Goal: Transaction & Acquisition: Purchase product/service

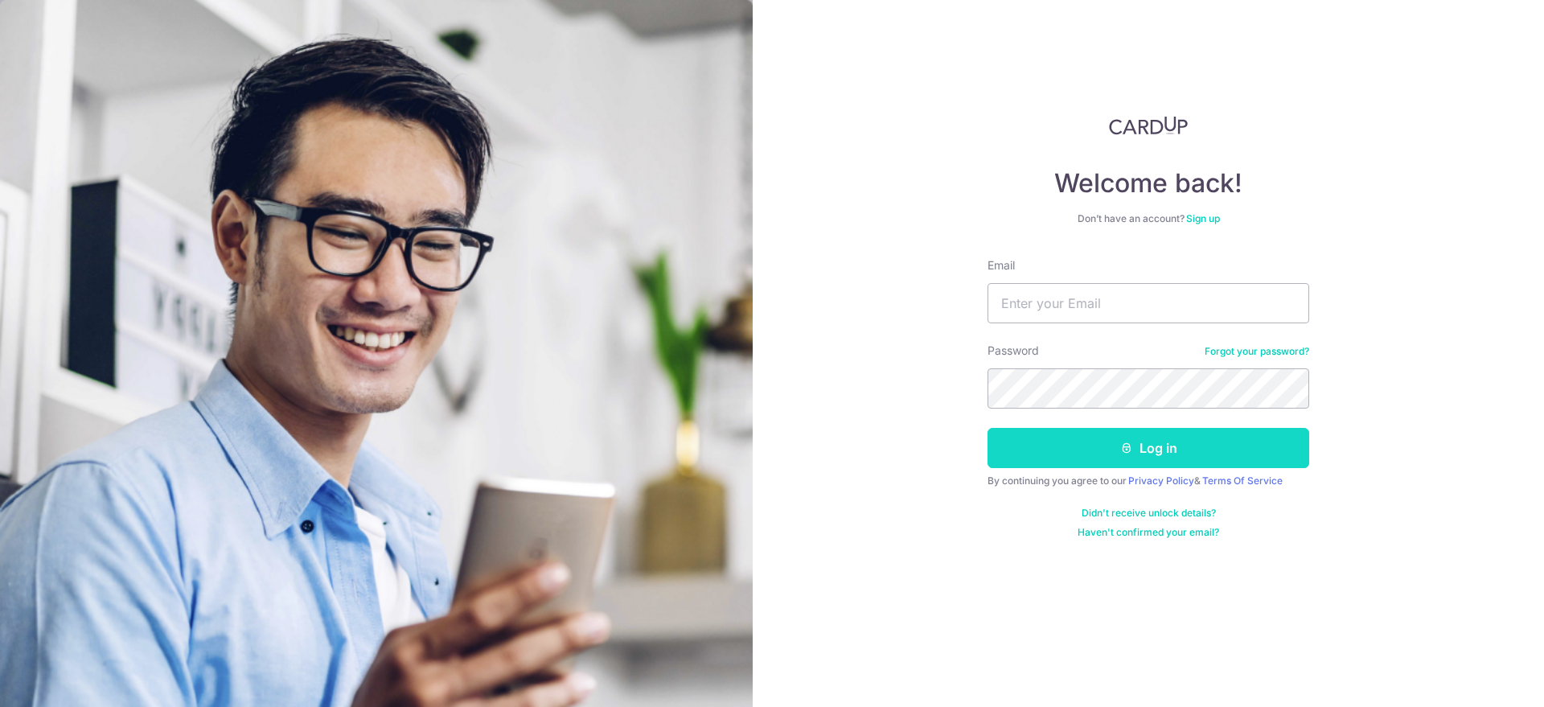
type input "[EMAIL_ADDRESS][DOMAIN_NAME]"
click at [1136, 447] on button "Log in" at bounding box center [1149, 448] width 322 height 40
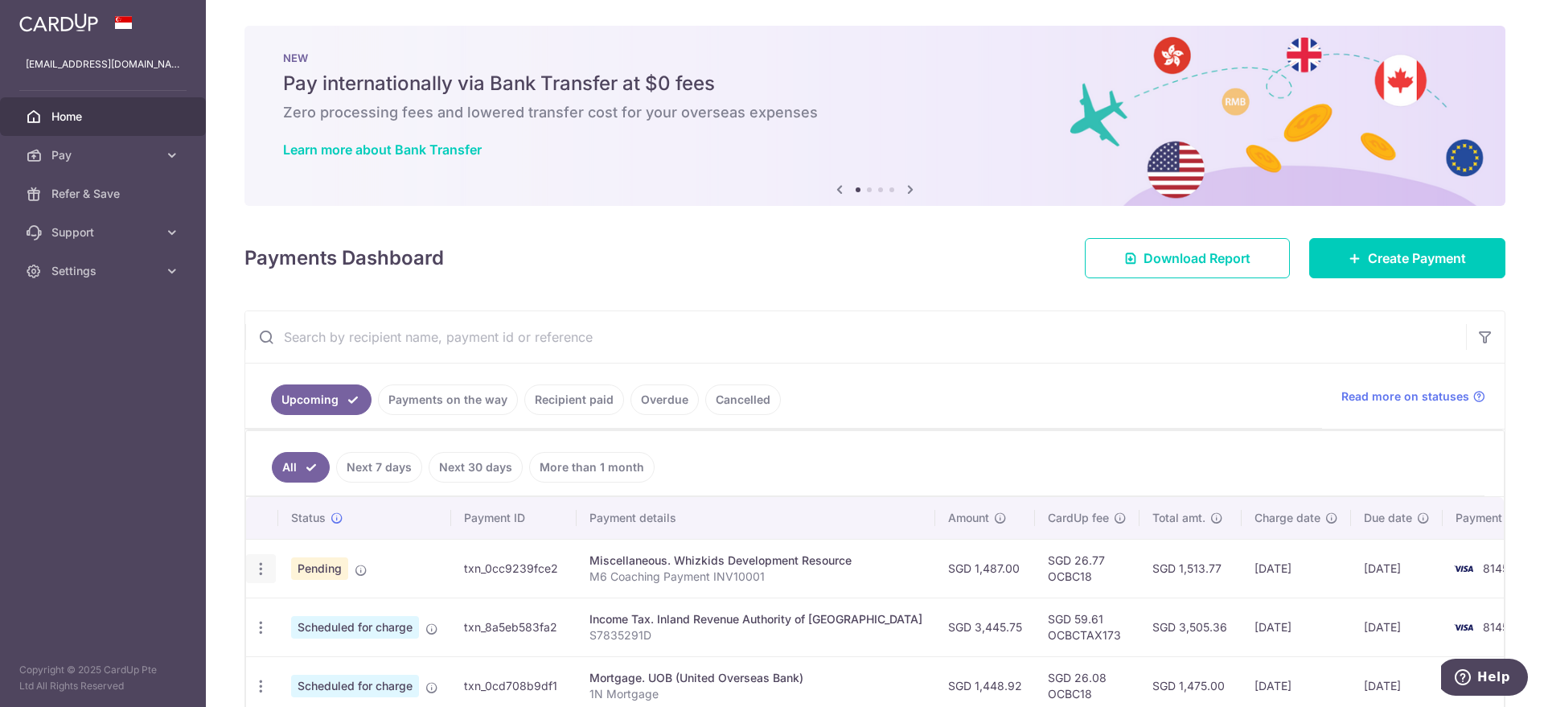
click at [261, 570] on icon "button" at bounding box center [261, 569] width 17 height 17
click at [338, 652] on span "Cancel payment" at bounding box center [347, 652] width 108 height 19
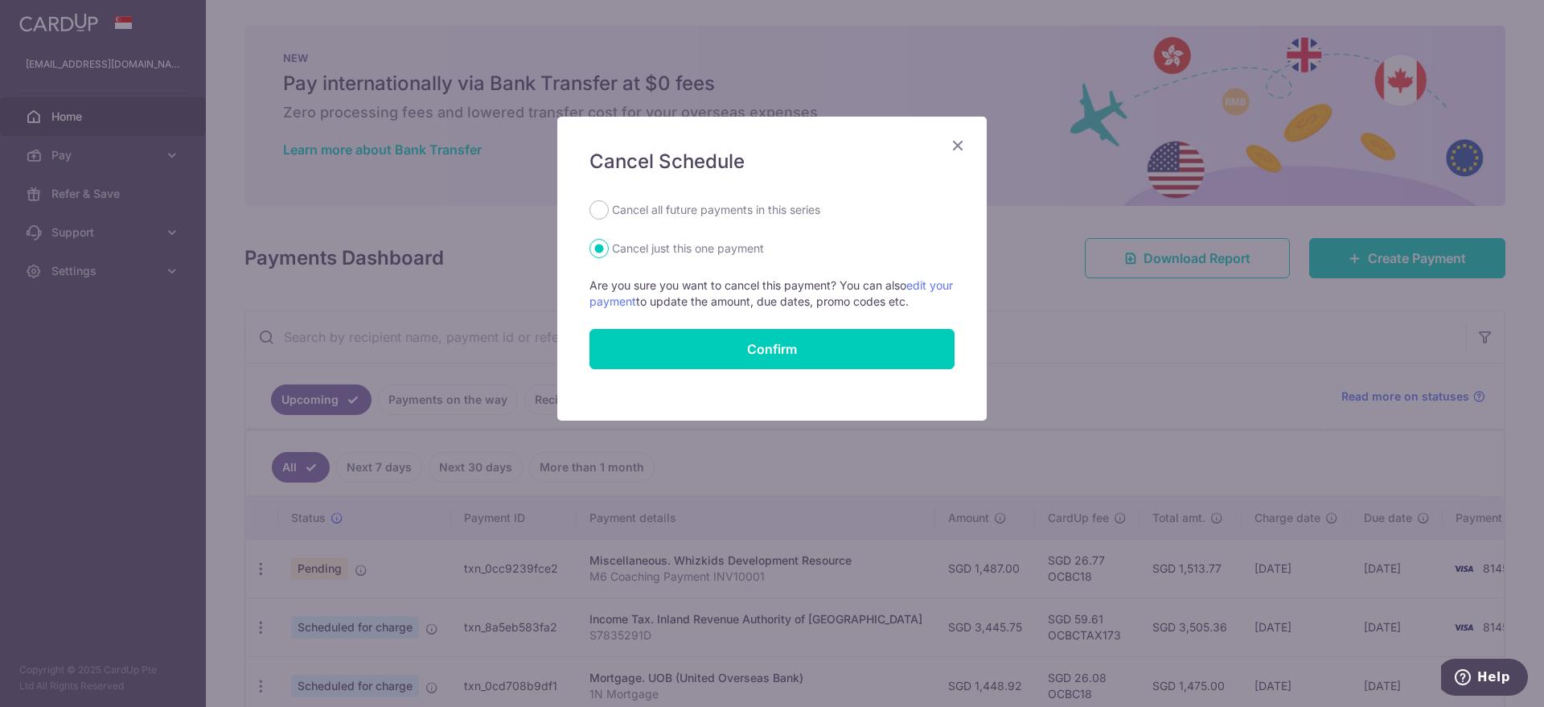
click at [708, 198] on div "Cancel Schedule Cancel all future payments in this series Cancel just this one …" at bounding box center [772, 269] width 430 height 304
click at [706, 208] on label "Cancel all future payments in this series" at bounding box center [716, 209] width 208 height 19
click at [609, 208] on input "Cancel all future payments in this series" at bounding box center [599, 209] width 19 height 19
radio input "true"
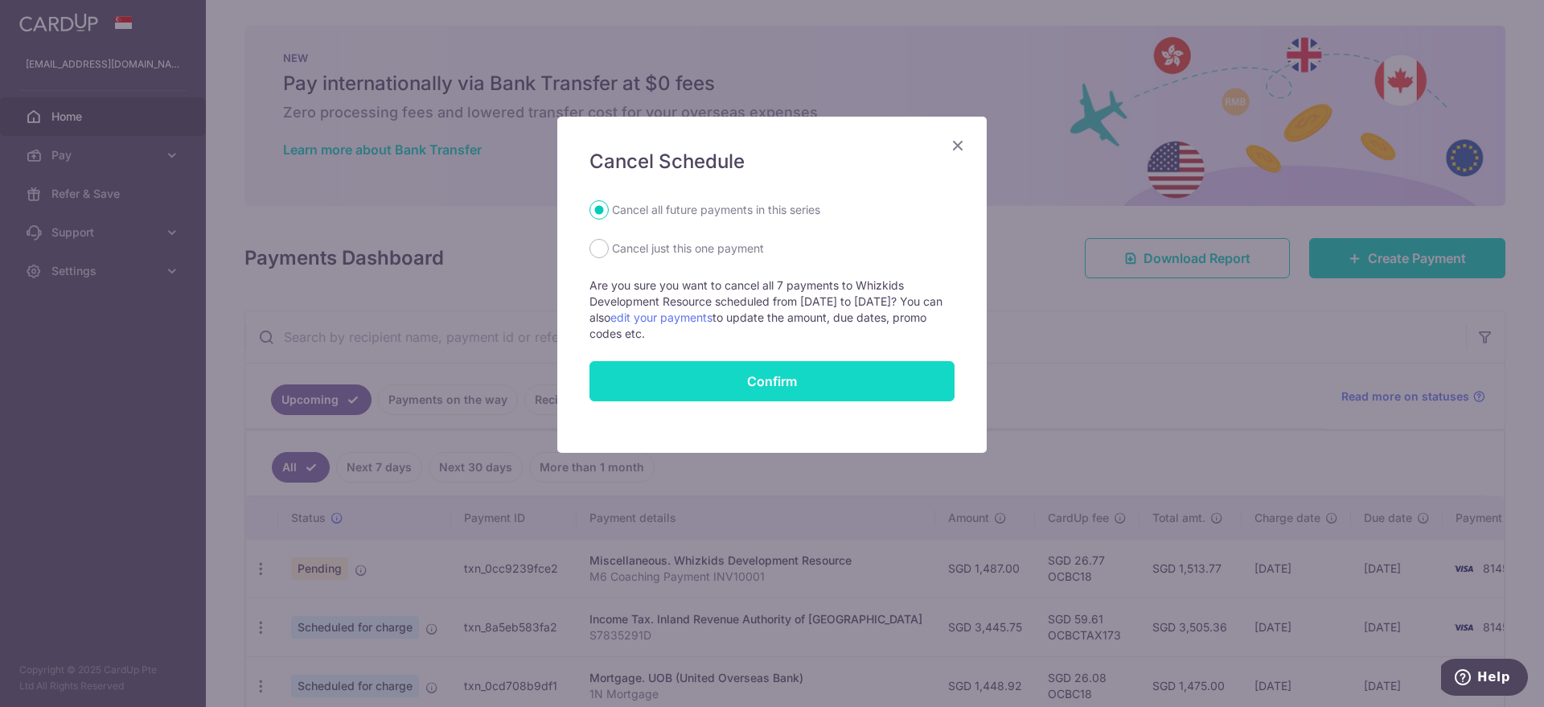
click at [787, 381] on button "Confirm" at bounding box center [772, 381] width 365 height 40
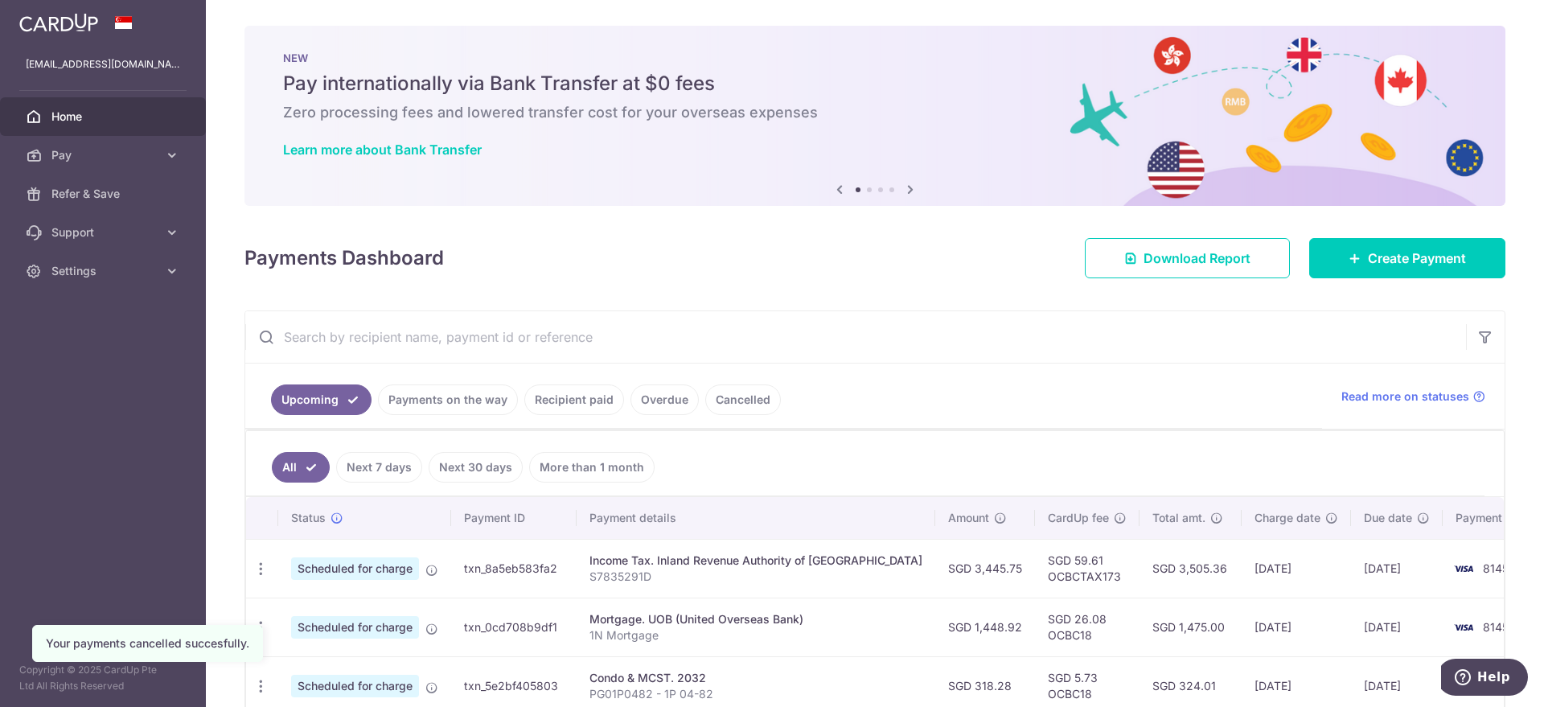
click at [711, 406] on link "Cancelled" at bounding box center [743, 399] width 76 height 31
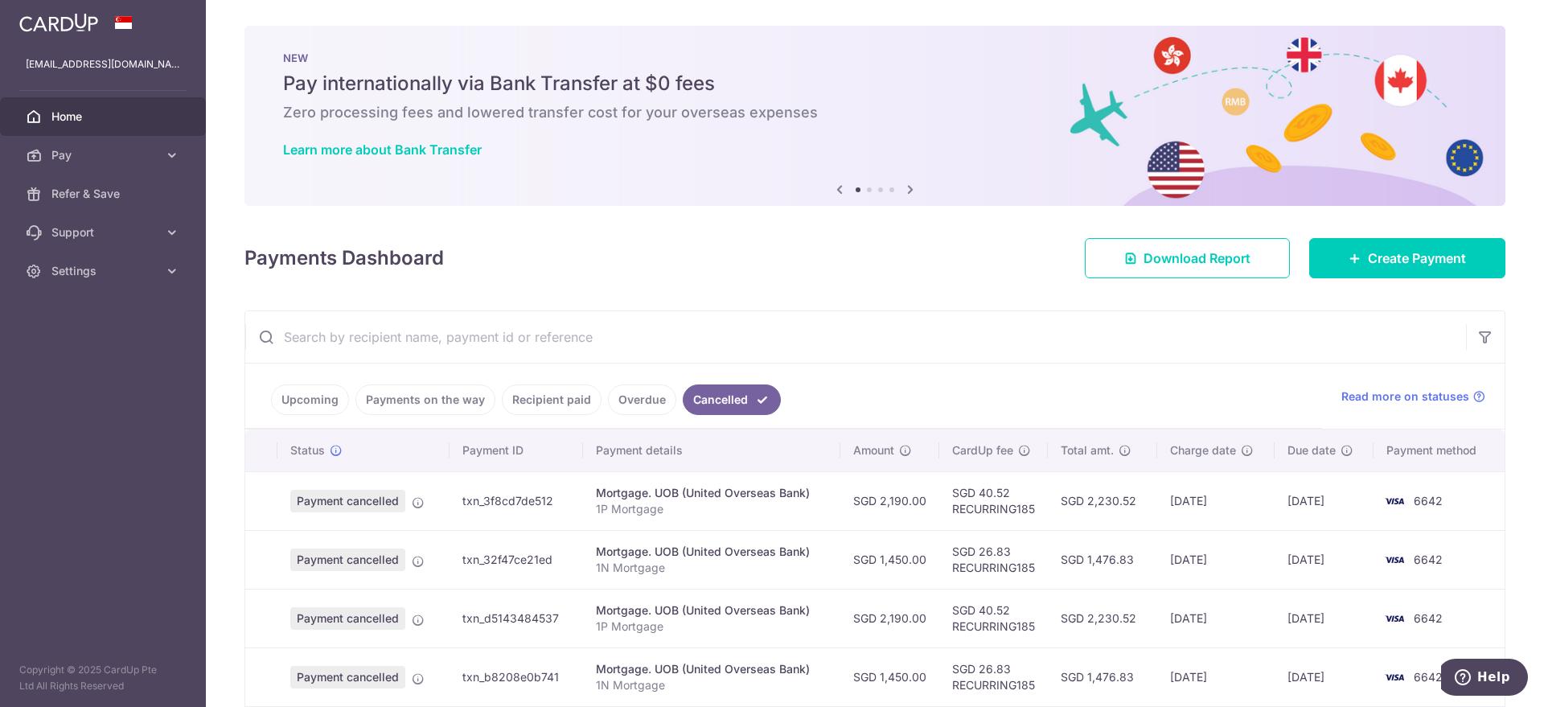
scroll to position [468, 0]
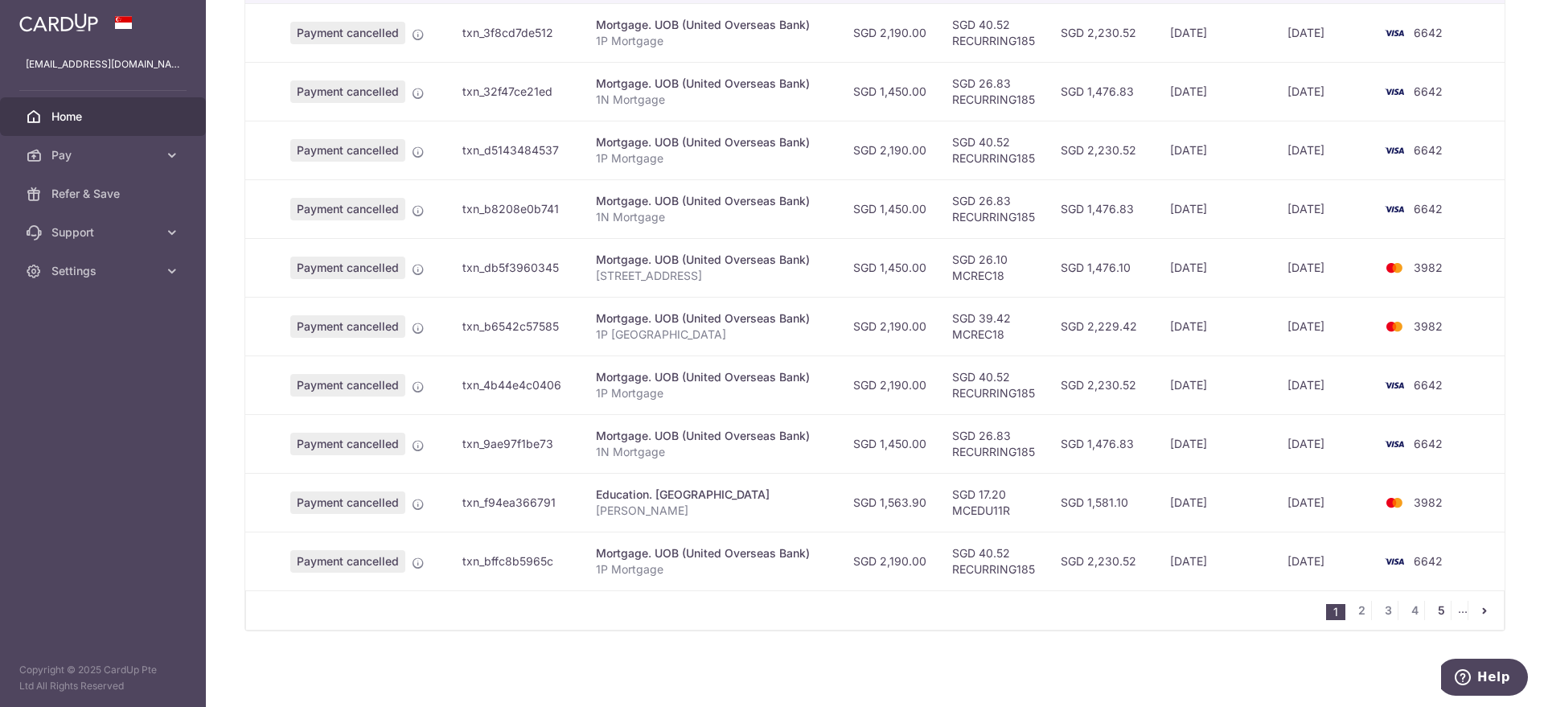
click at [1432, 608] on link "5" at bounding box center [1441, 610] width 19 height 19
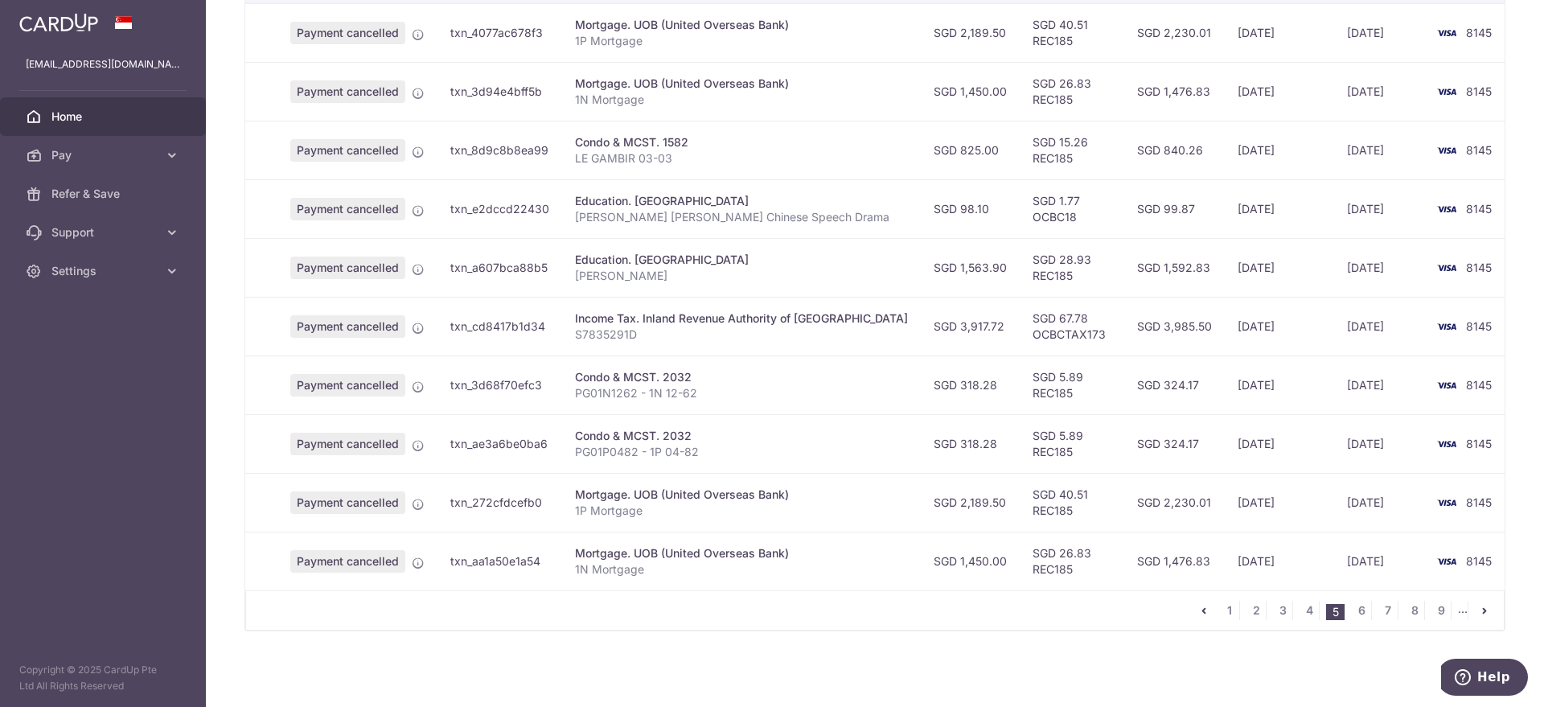
click at [1458, 611] on li "..." at bounding box center [1463, 610] width 10 height 19
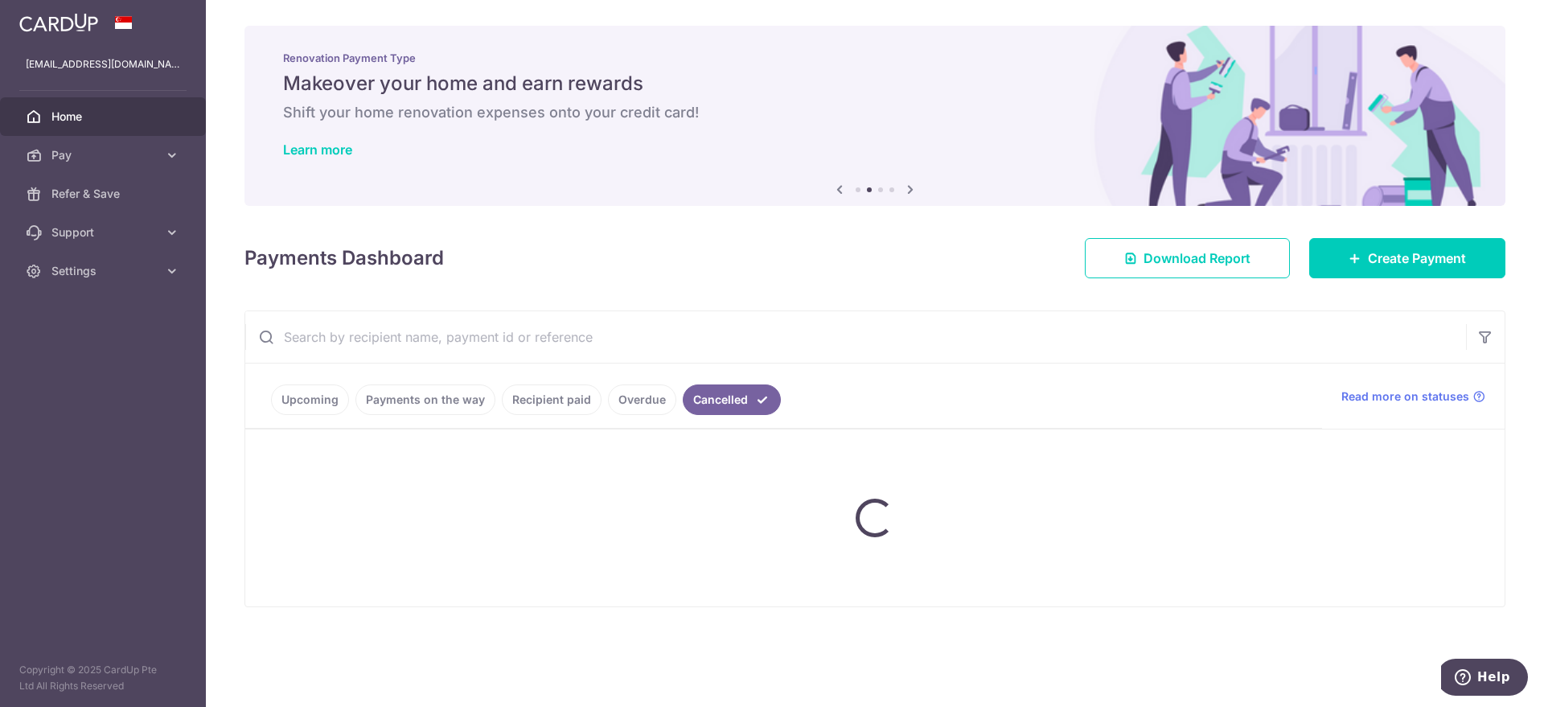
scroll to position [0, 0]
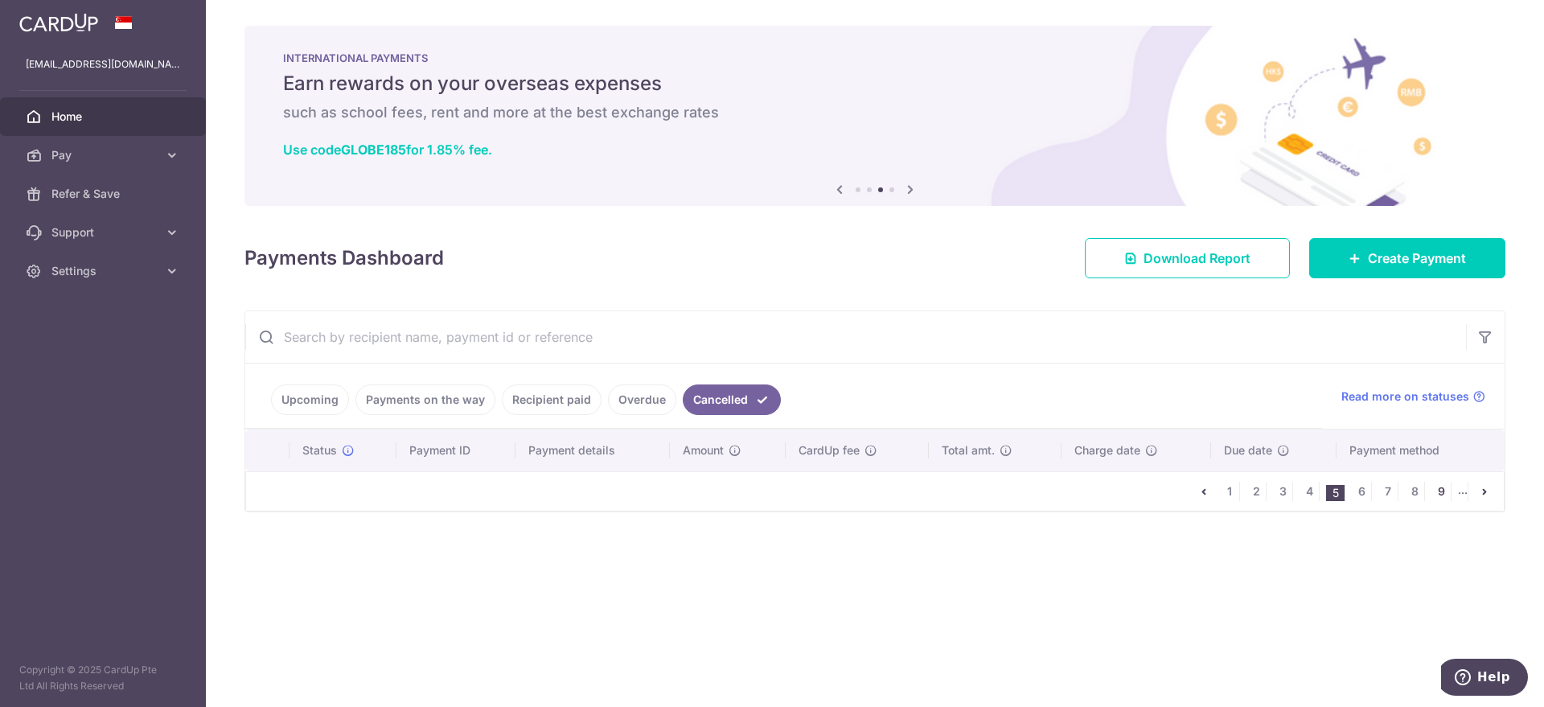
click at [1446, 491] on link "9" at bounding box center [1441, 491] width 19 height 19
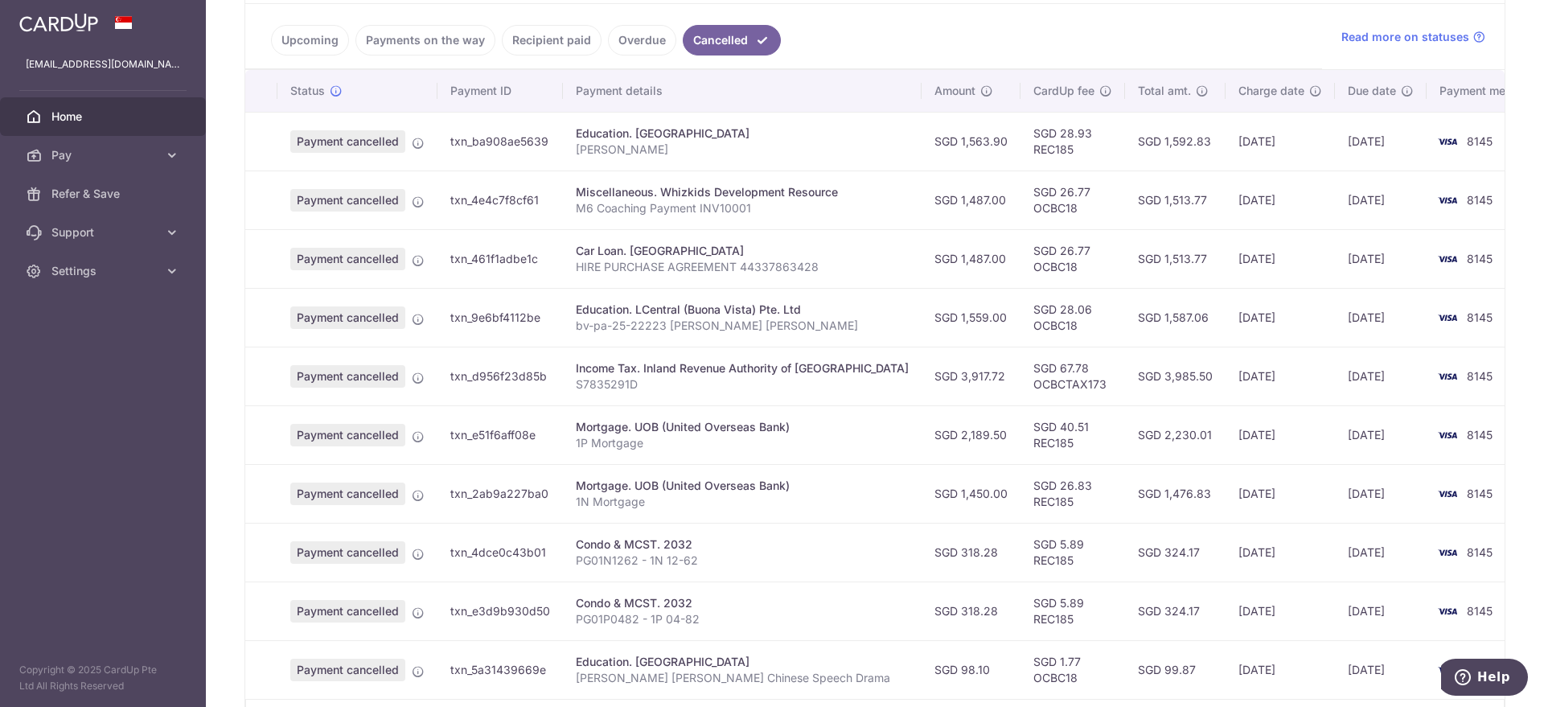
scroll to position [468, 0]
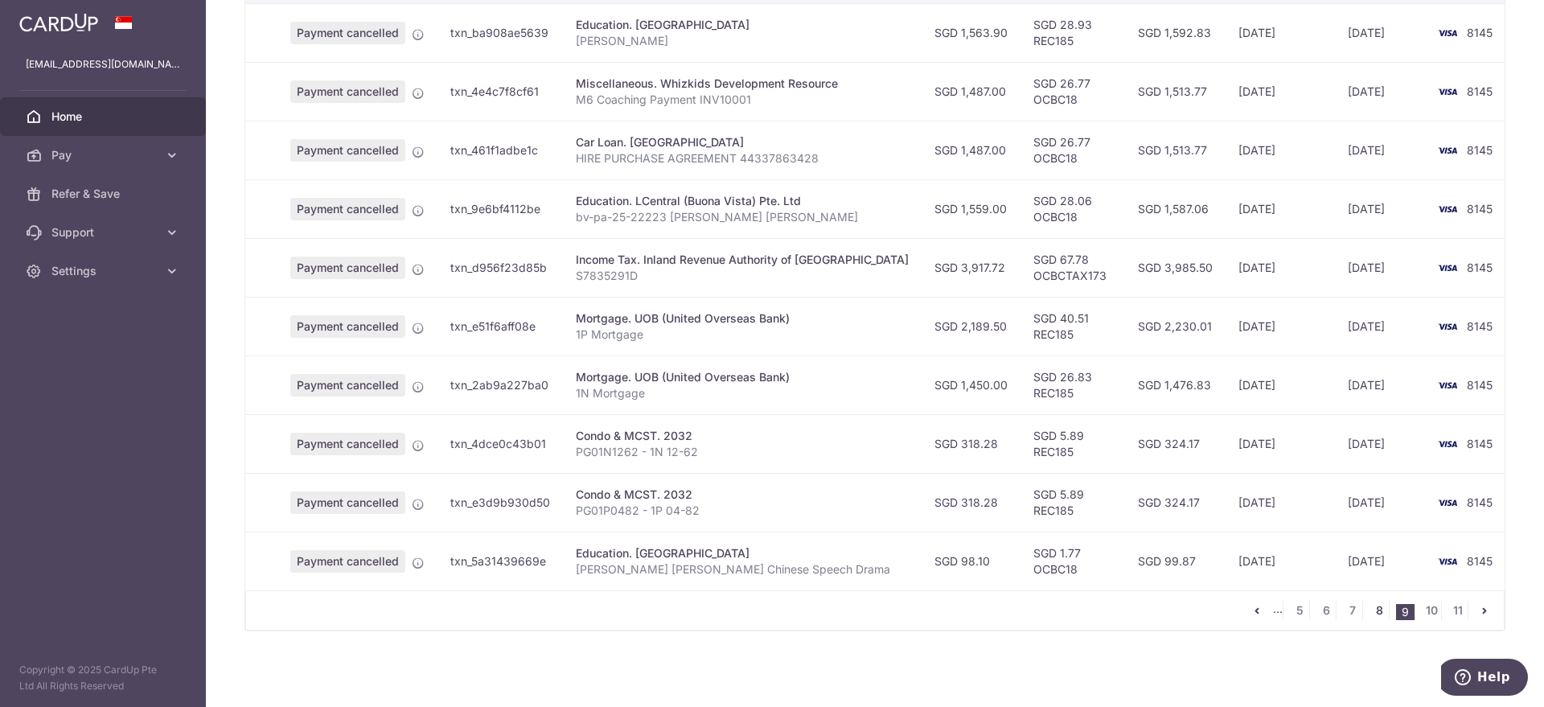
click at [1370, 610] on link "8" at bounding box center [1379, 610] width 19 height 19
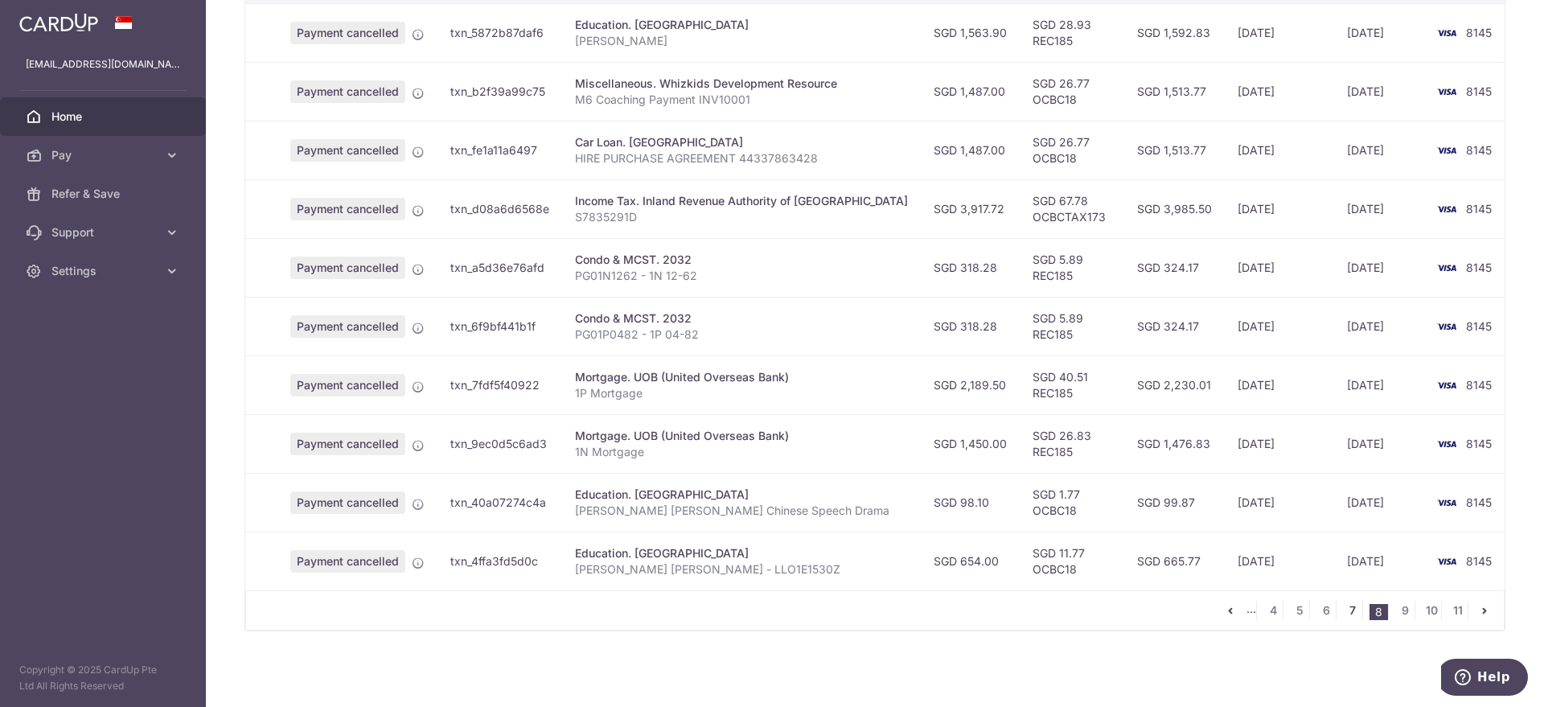
click at [1346, 612] on link "7" at bounding box center [1352, 610] width 19 height 19
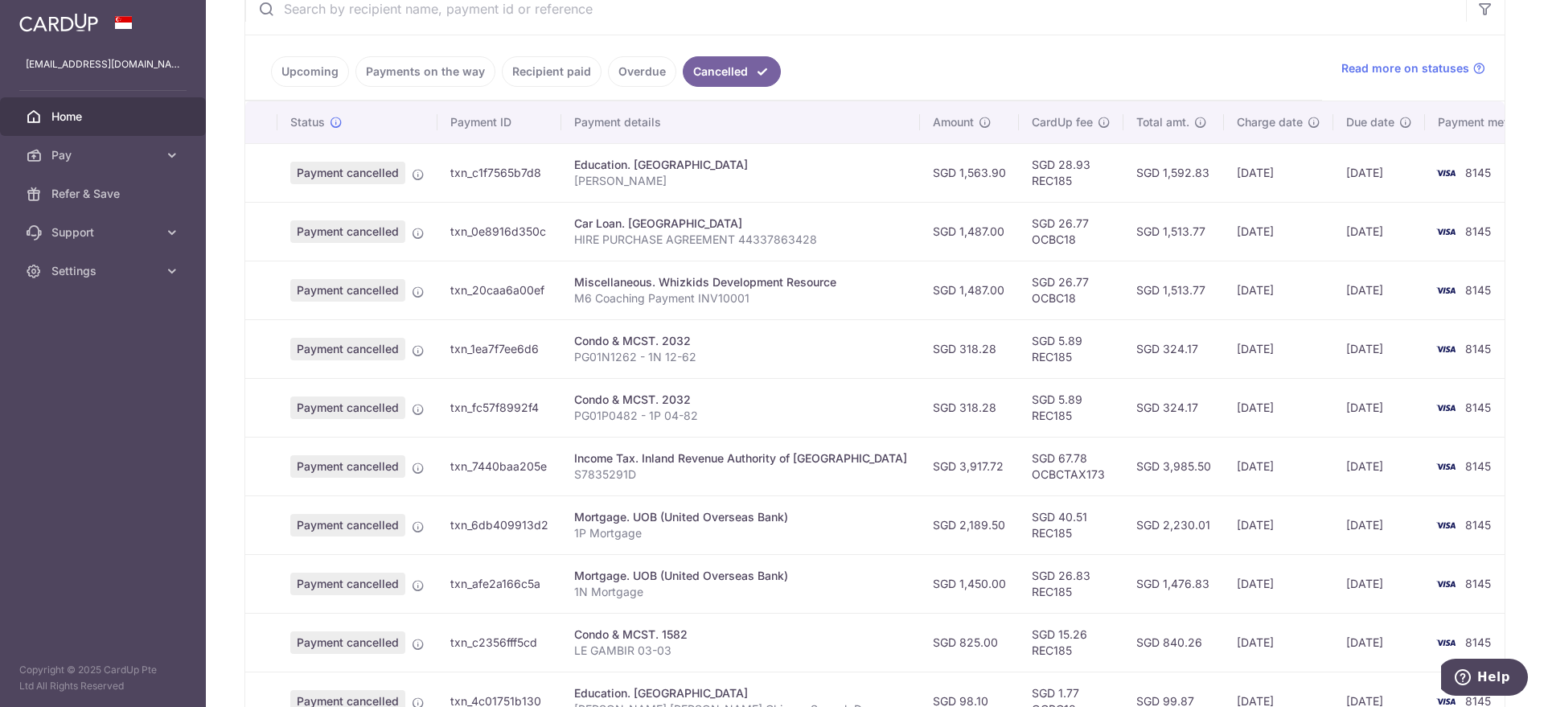
scroll to position [402, 0]
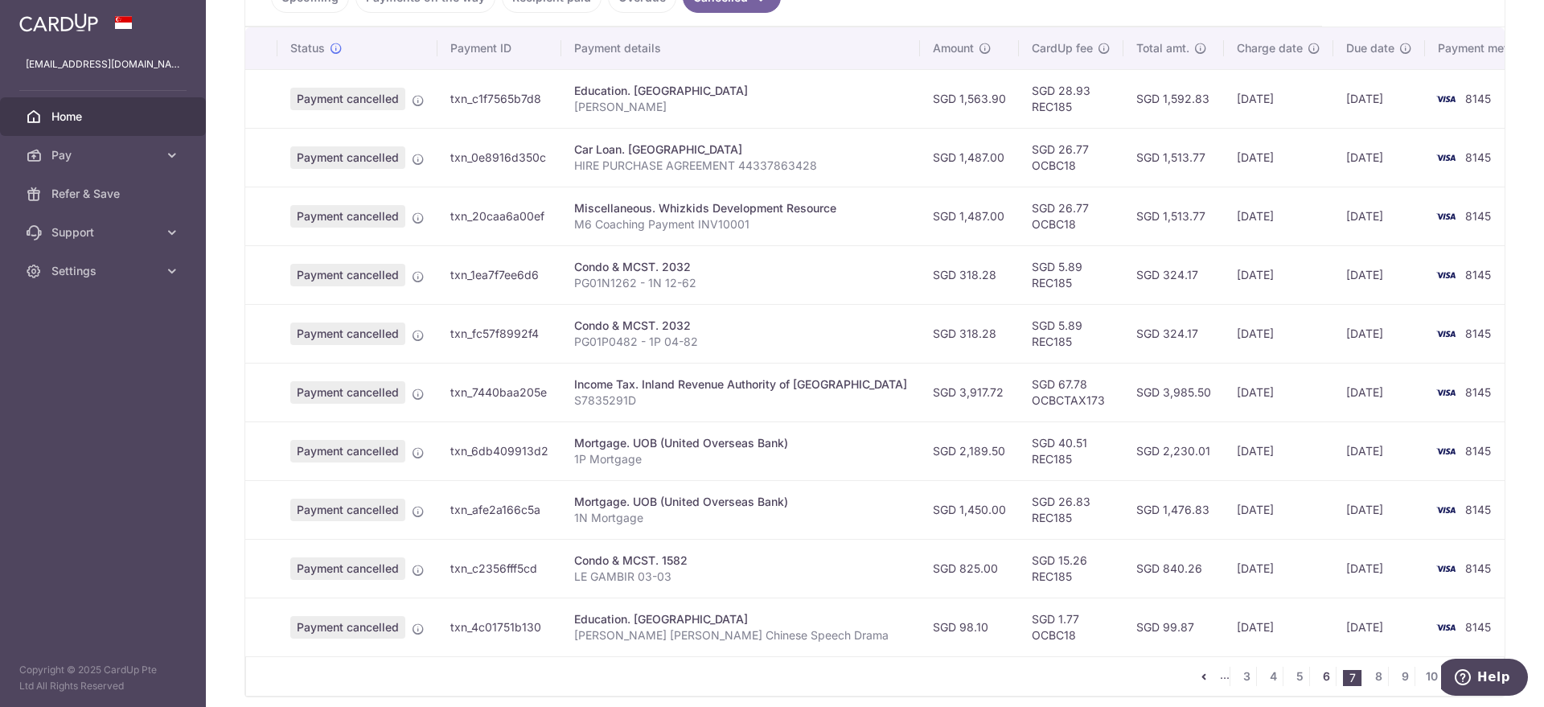
click at [1317, 675] on link "6" at bounding box center [1326, 676] width 19 height 19
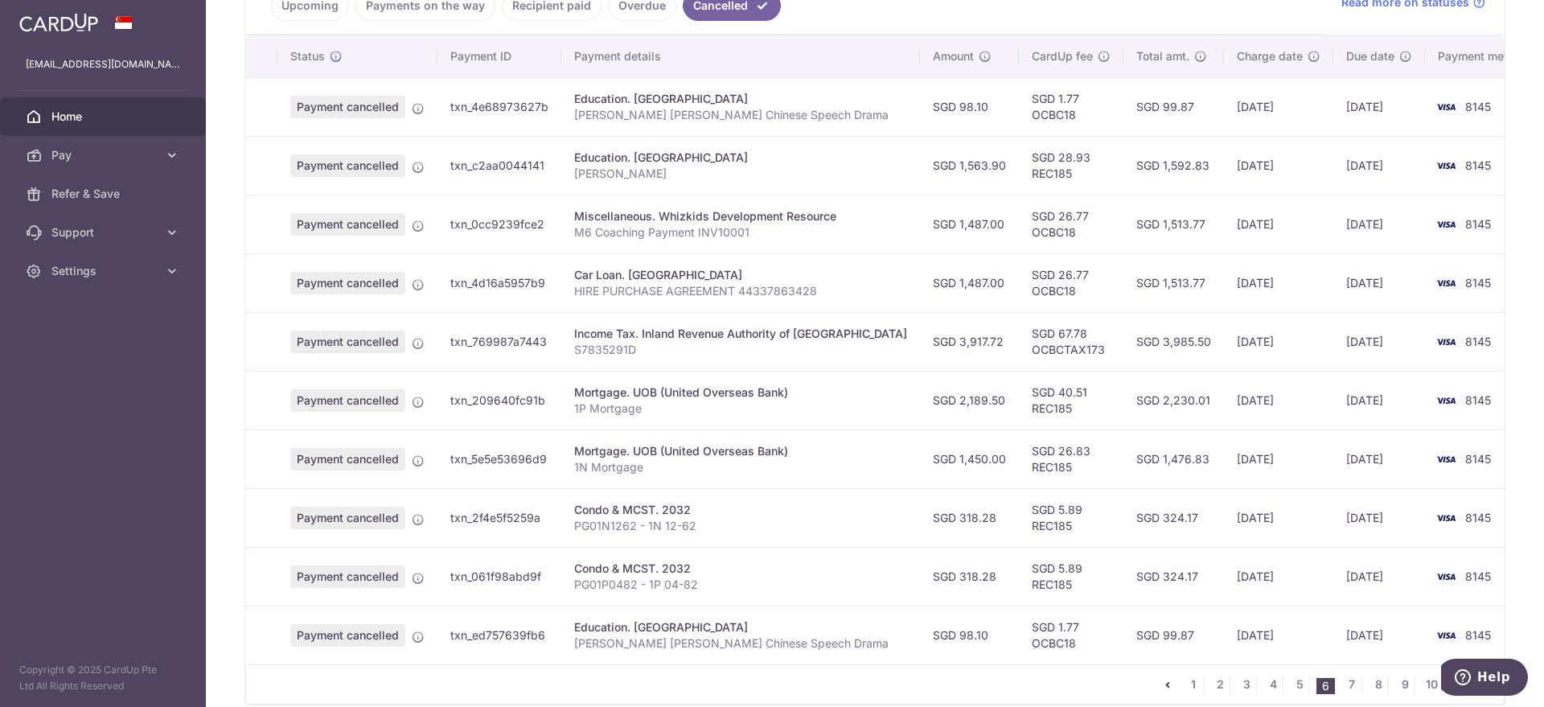
scroll to position [468, 0]
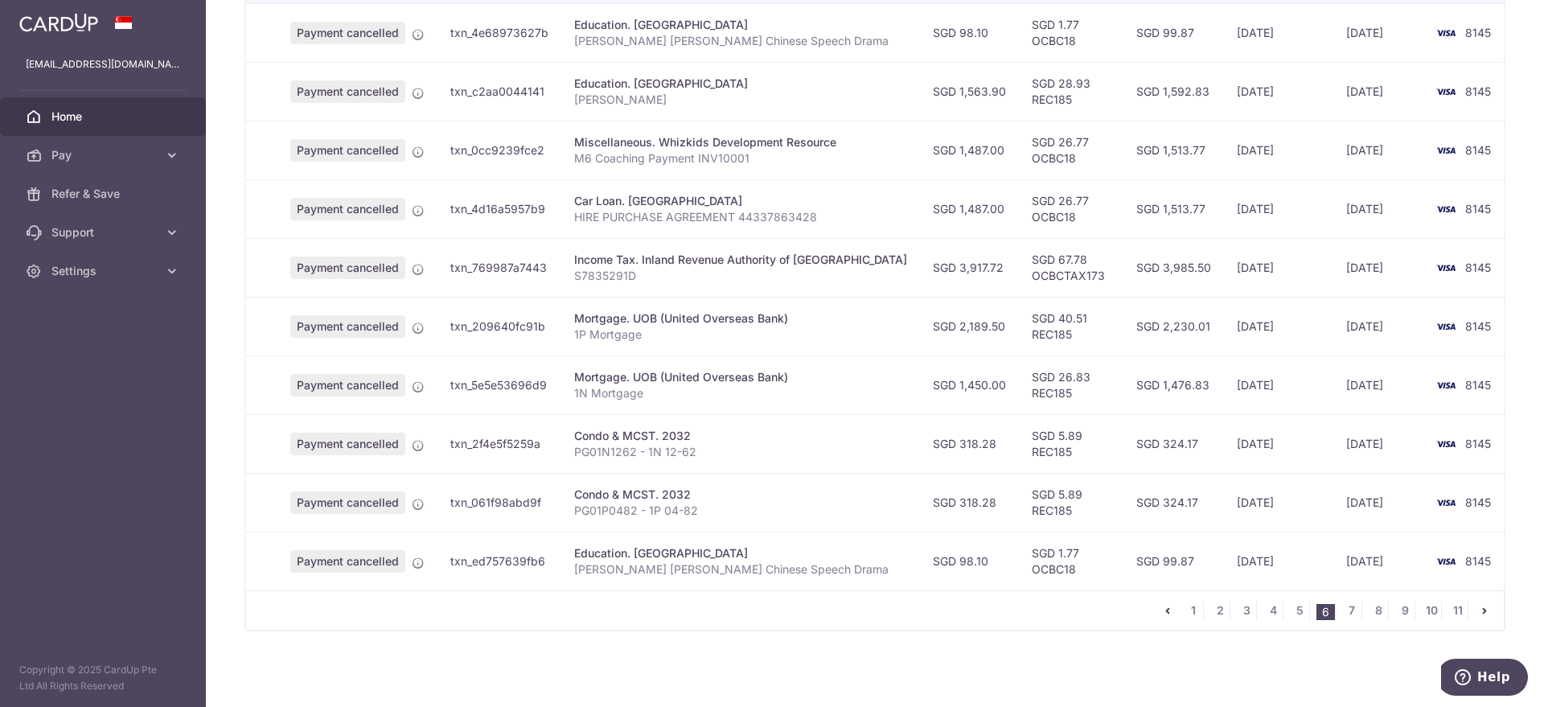
click at [375, 208] on span "Payment cancelled" at bounding box center [347, 209] width 115 height 23
click at [615, 203] on div "Car Loan. Maybank" at bounding box center [740, 201] width 333 height 16
click at [397, 207] on span "Payment cancelled" at bounding box center [347, 209] width 115 height 23
click at [421, 207] on icon at bounding box center [418, 210] width 13 height 13
click at [534, 210] on td "txn_4d16a5957b9" at bounding box center [500, 208] width 124 height 59
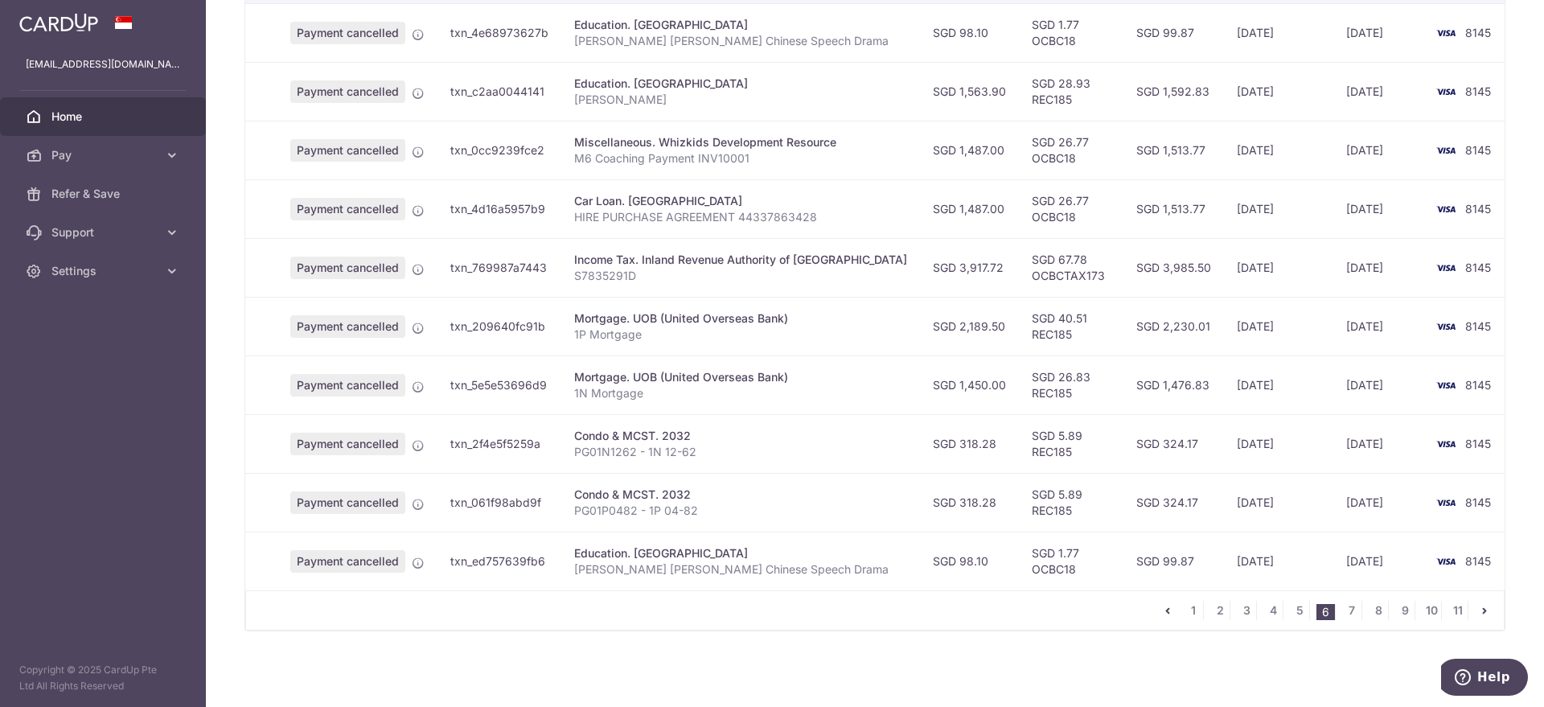
click at [649, 202] on div "Car Loan. Maybank" at bounding box center [740, 201] width 333 height 16
click at [792, 203] on div "Car Loan. Maybank" at bounding box center [740, 201] width 333 height 16
drag, startPoint x: 578, startPoint y: 220, endPoint x: 824, endPoint y: 214, distance: 246.2
click at [824, 214] on p "HIRE PURCHASE AGREEMENT 44337863428" at bounding box center [740, 217] width 333 height 16
copy p "HIRE PURCHASE AGREEMENT 44337863428"
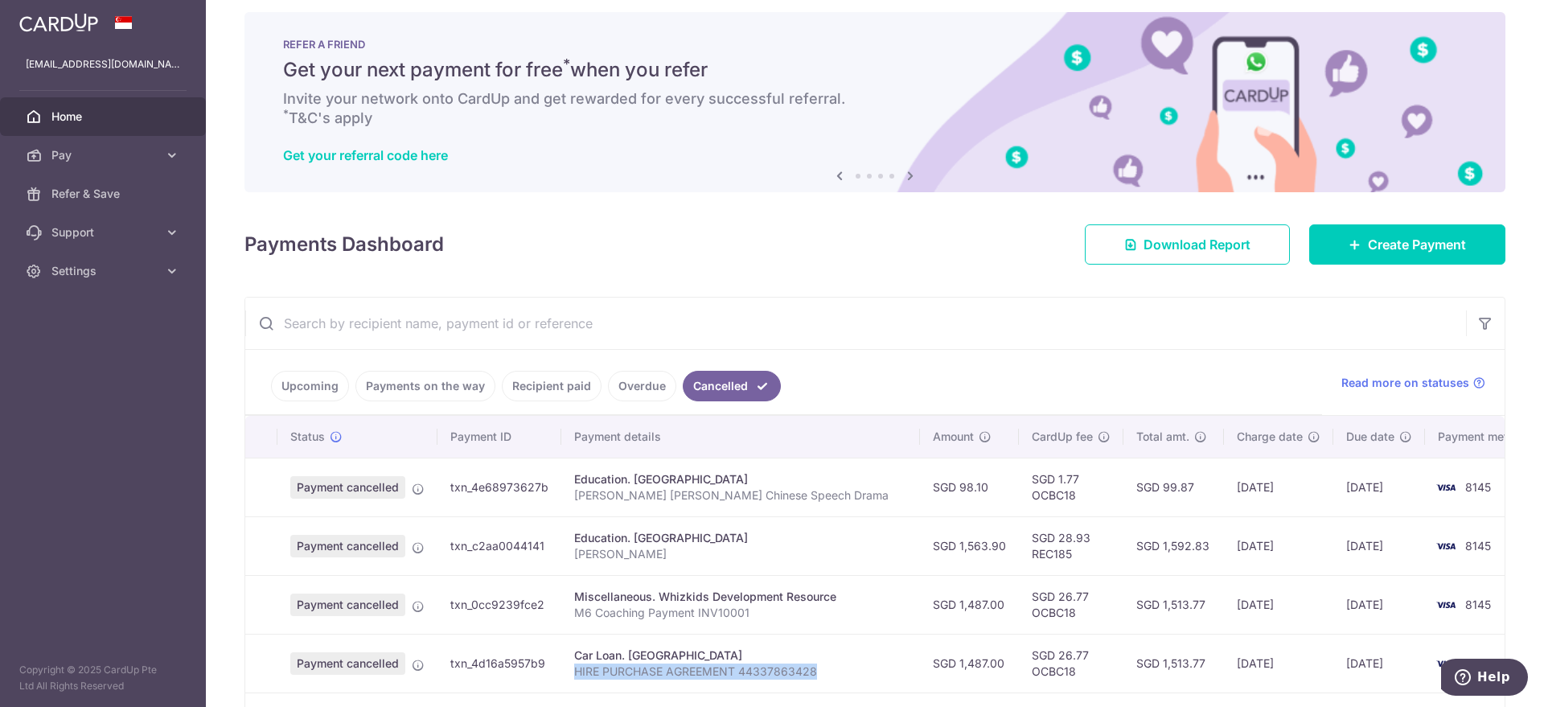
scroll to position [0, 0]
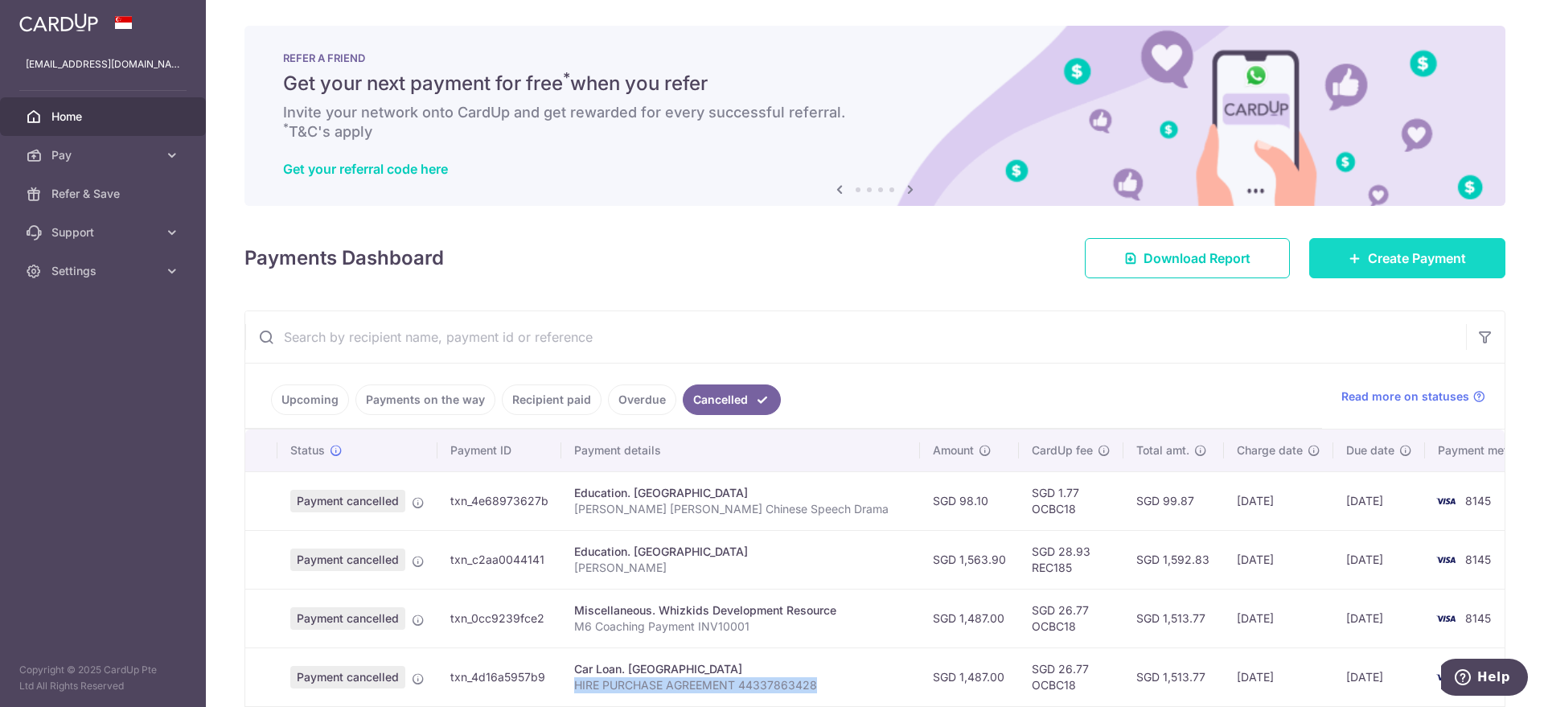
click at [1410, 250] on span "Create Payment" at bounding box center [1417, 258] width 98 height 19
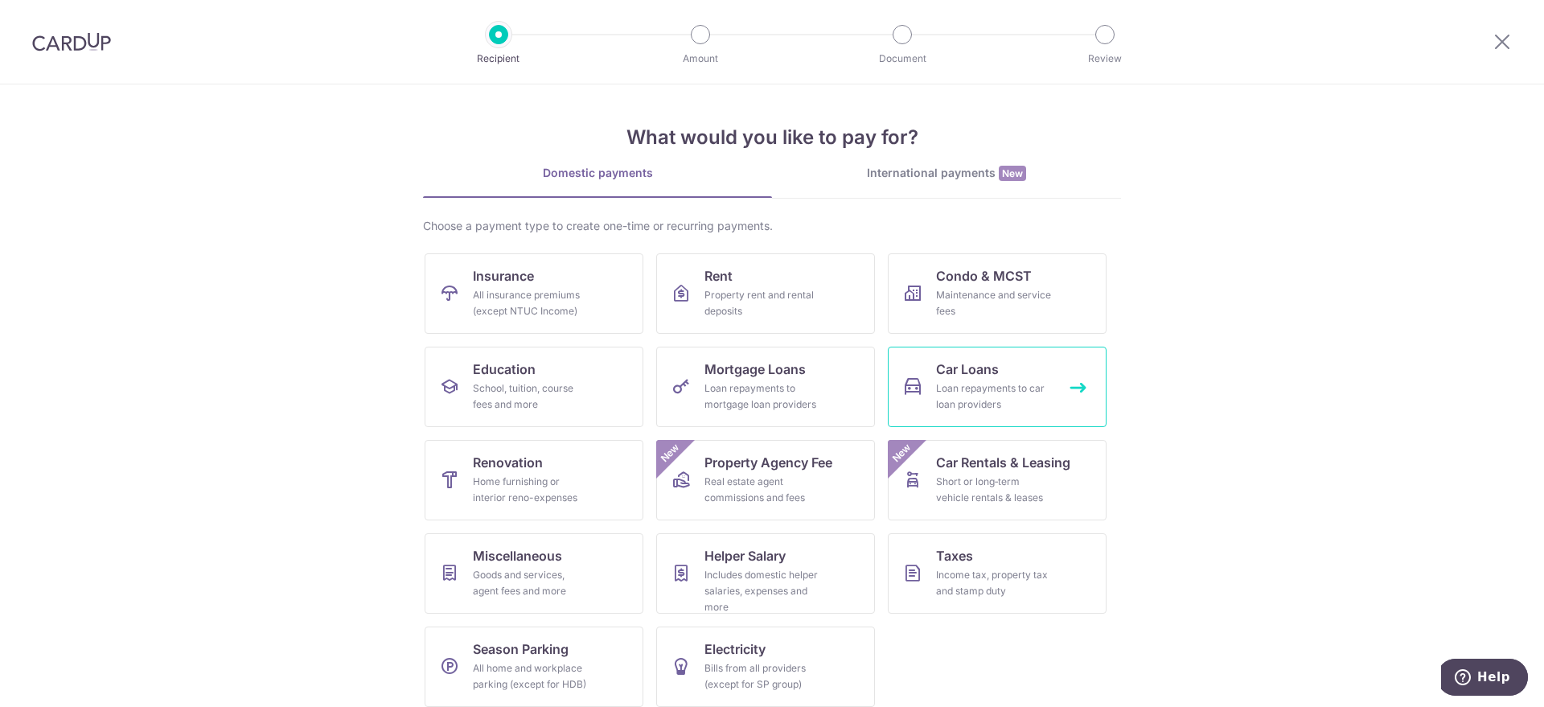
click at [981, 384] on div "Loan repayments to car loan providers" at bounding box center [994, 396] width 116 height 32
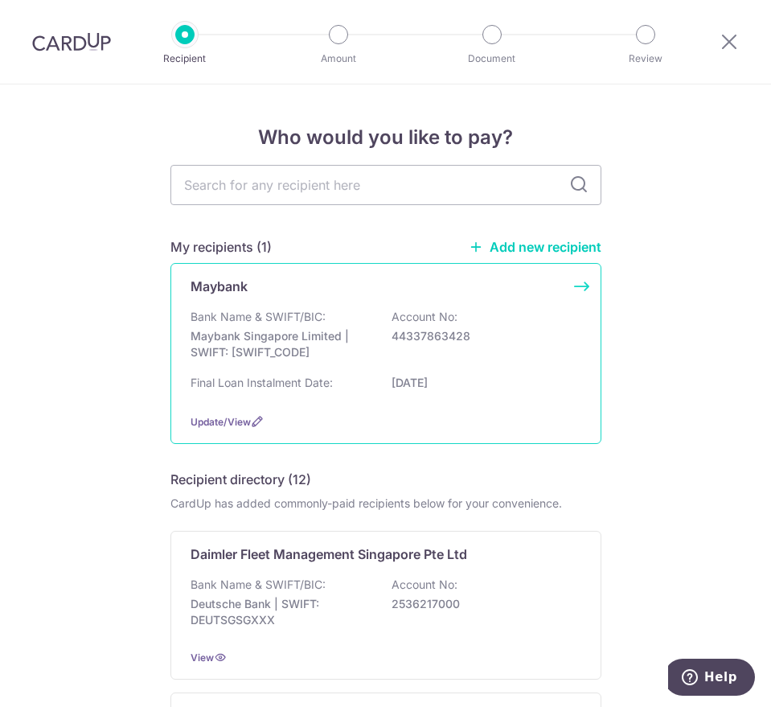
click at [350, 346] on p "Maybank Singapore Limited | SWIFT: [SWIFT_CODE]" at bounding box center [281, 344] width 180 height 32
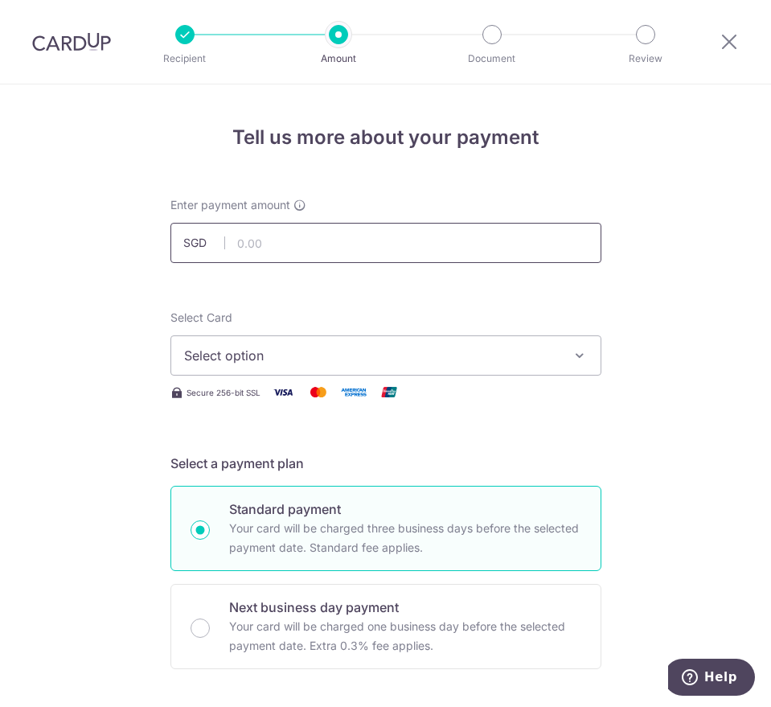
click at [299, 240] on input "text" at bounding box center [386, 243] width 431 height 40
type input "1,487.00"
click at [271, 355] on span "Select option" at bounding box center [371, 355] width 375 height 19
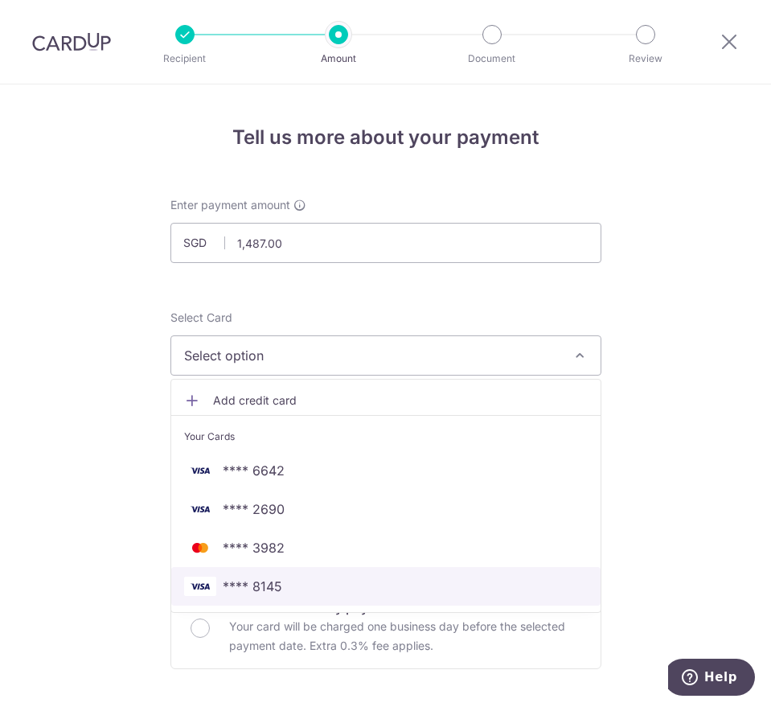
click at [282, 593] on span "**** 8145" at bounding box center [386, 586] width 404 height 19
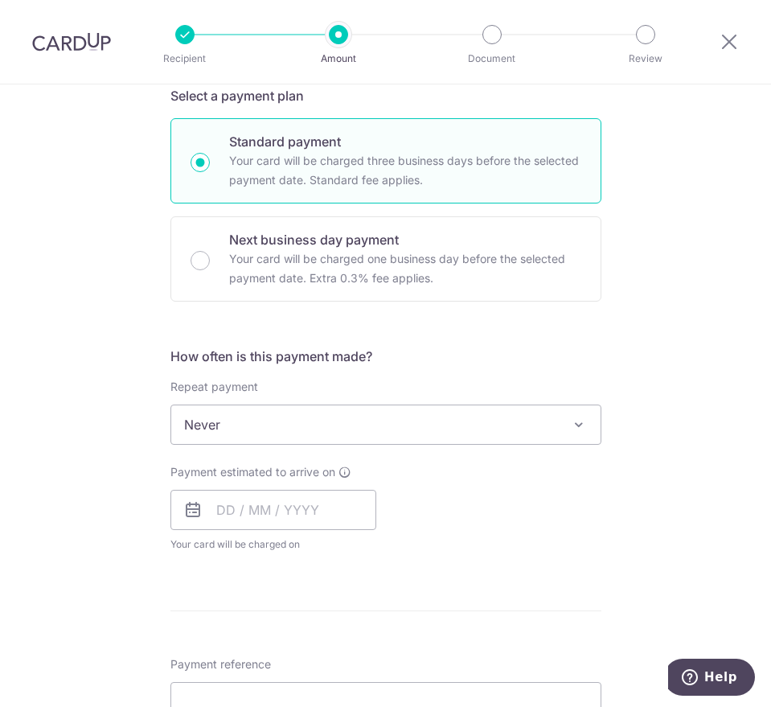
scroll to position [402, 0]
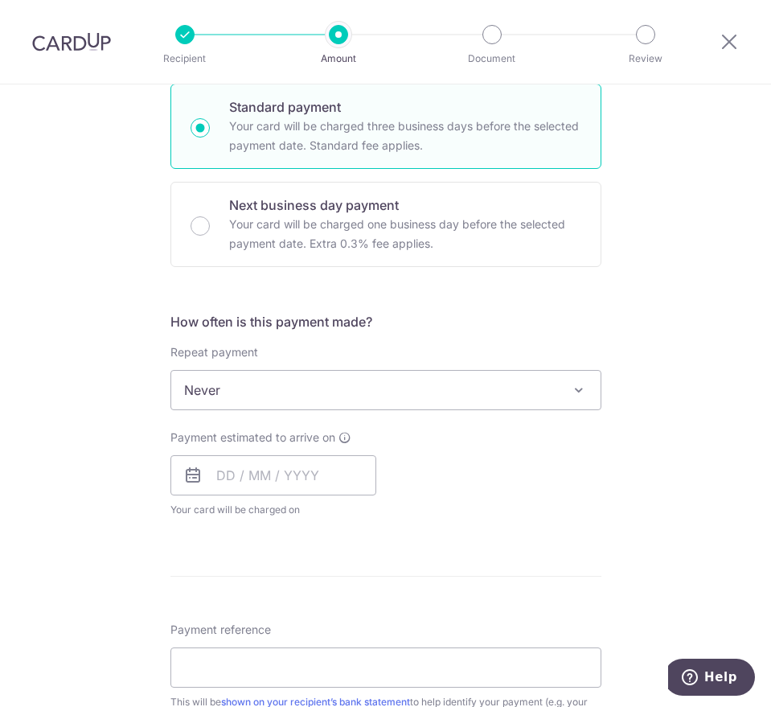
click at [275, 387] on span "Never" at bounding box center [386, 390] width 430 height 39
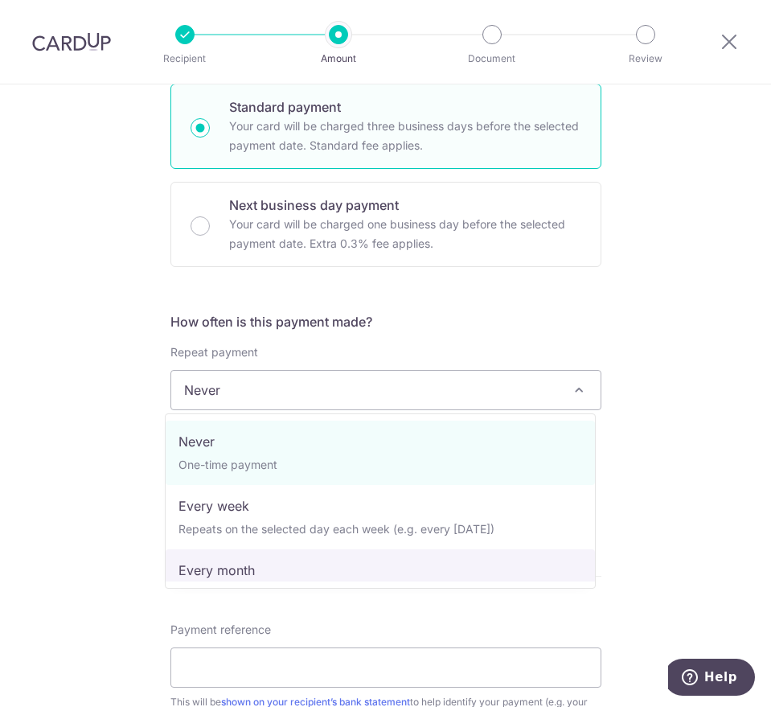
select select "3"
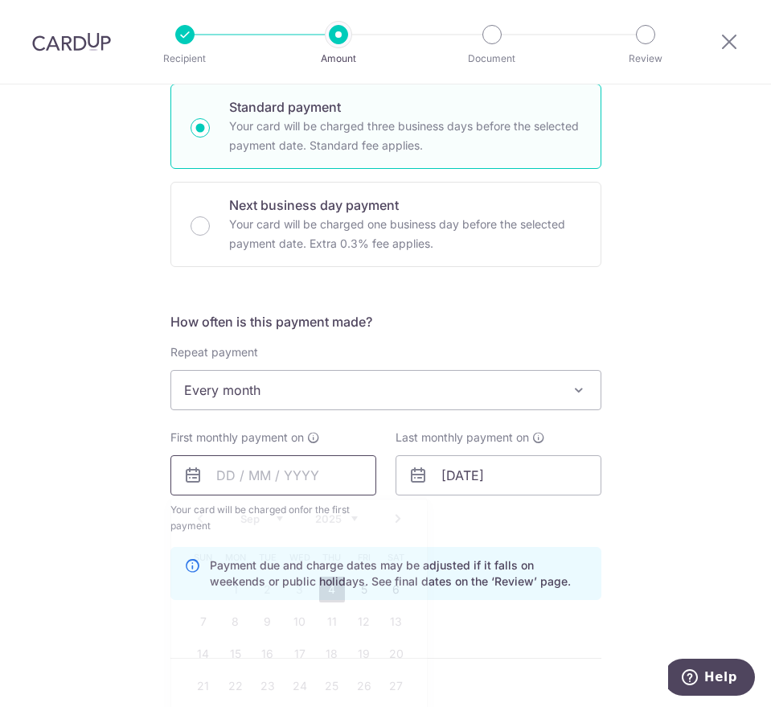
click at [237, 482] on input "text" at bounding box center [274, 475] width 206 height 40
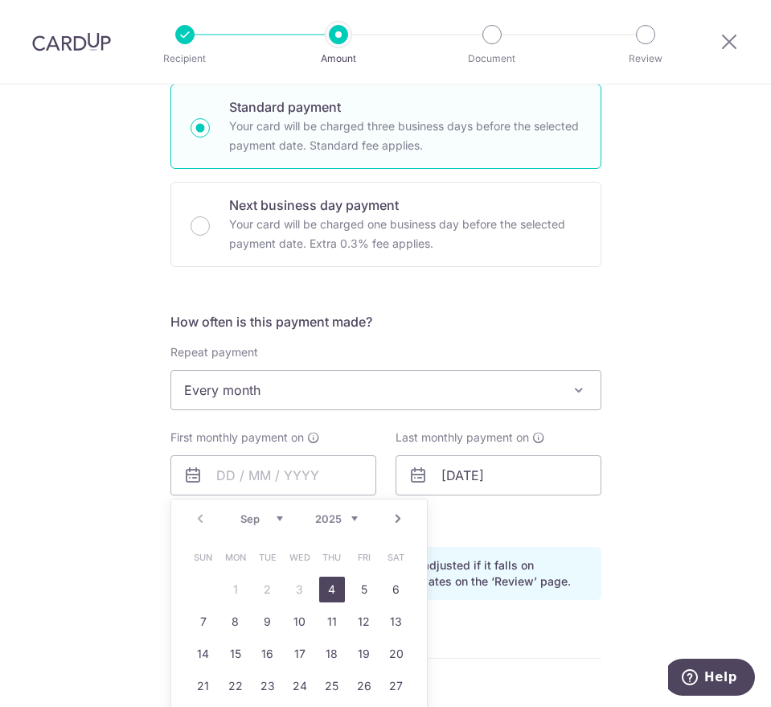
click at [328, 594] on link "4" at bounding box center [332, 590] width 26 height 26
type input "[DATE]"
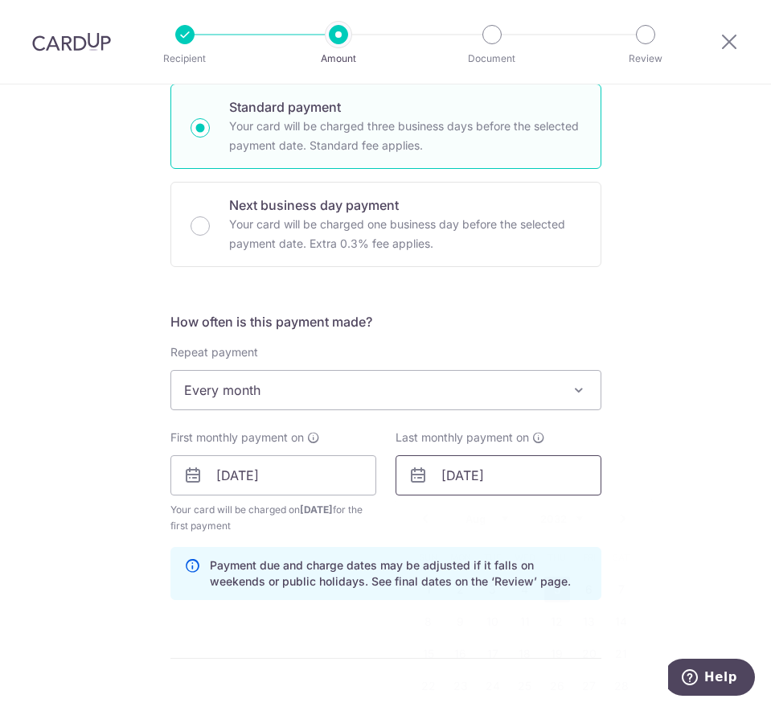
click at [459, 475] on input "05/08/2032" at bounding box center [499, 475] width 206 height 40
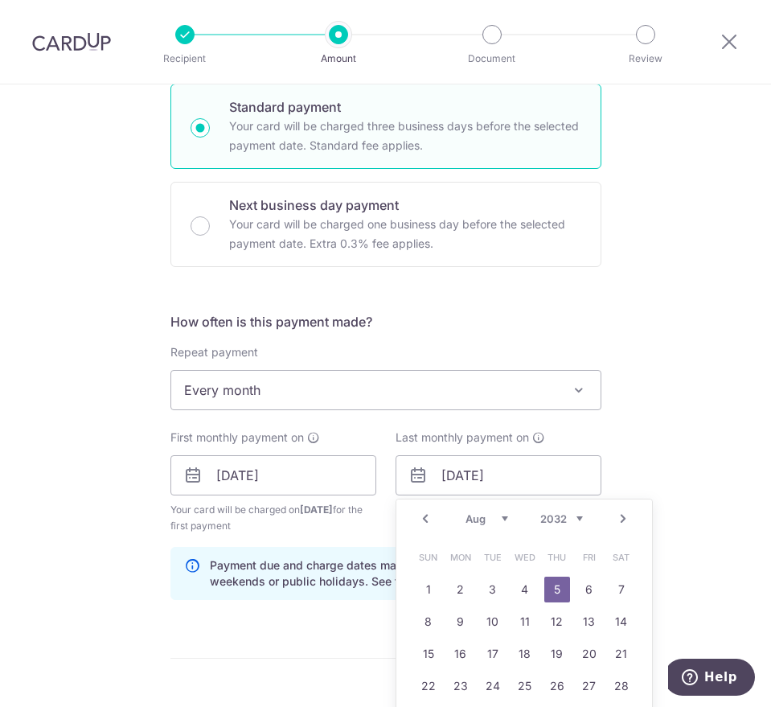
click at [498, 518] on select "Jan Feb Mar Apr May Jun Jul Aug Sep Oct Nov Dec" at bounding box center [487, 518] width 43 height 13
click at [495, 520] on select "Jan Feb Mar Apr May Jun Jul Aug Sep Oct Nov Dec" at bounding box center [487, 518] width 43 height 13
click at [571, 517] on select "2024 2025 2026 2027 2028 2029 2030 2031 2032 2033 2034 2035" at bounding box center [562, 518] width 43 height 13
click at [622, 581] on link "4" at bounding box center [622, 590] width 26 height 26
type input "04/04/2026"
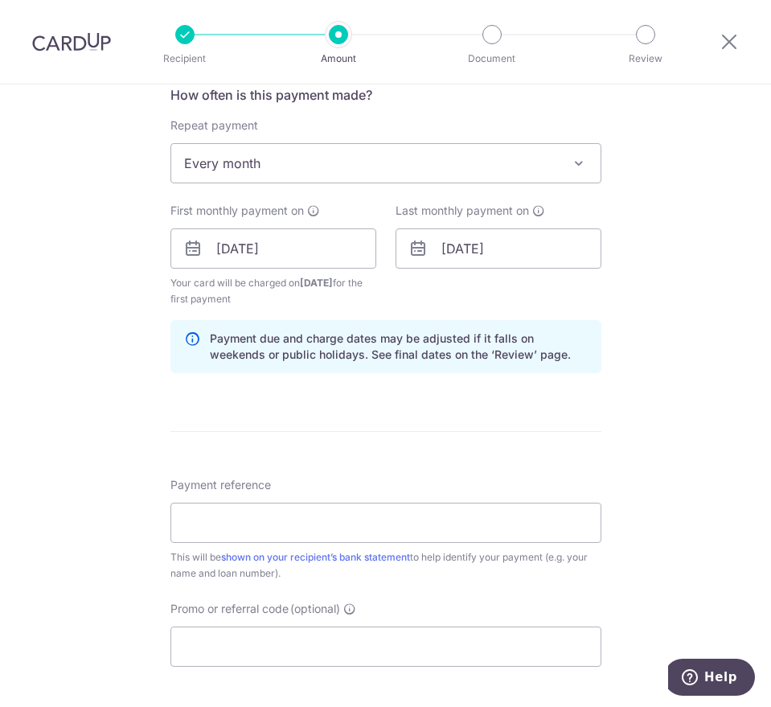
scroll to position [681, 0]
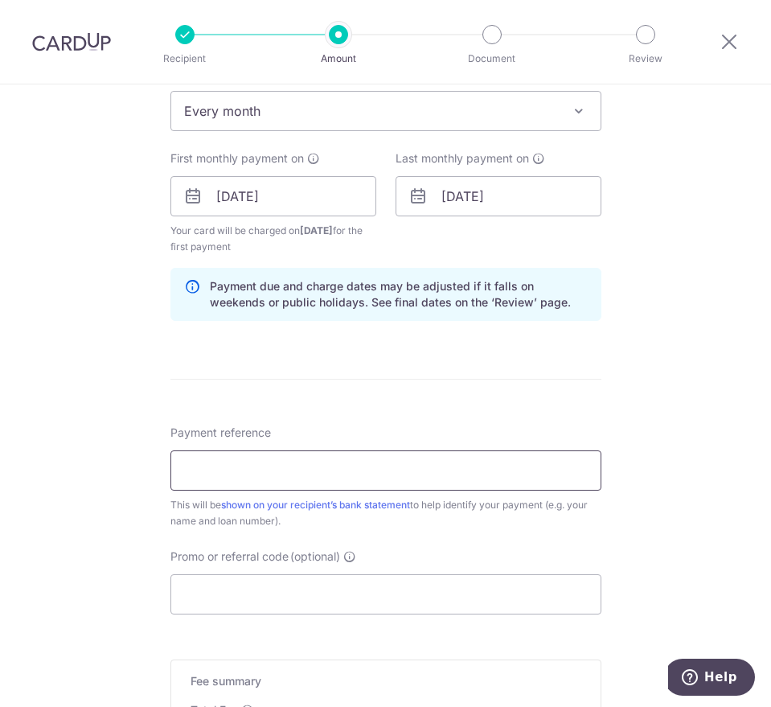
click at [337, 474] on input "Payment reference" at bounding box center [386, 470] width 431 height 40
click at [247, 473] on input "Payment reference" at bounding box center [386, 470] width 431 height 40
paste input "HIRE PURCHASE AGREEMENT 44337863428"
type input "HIRE PURCHASE AGREEMENT 44337863428"
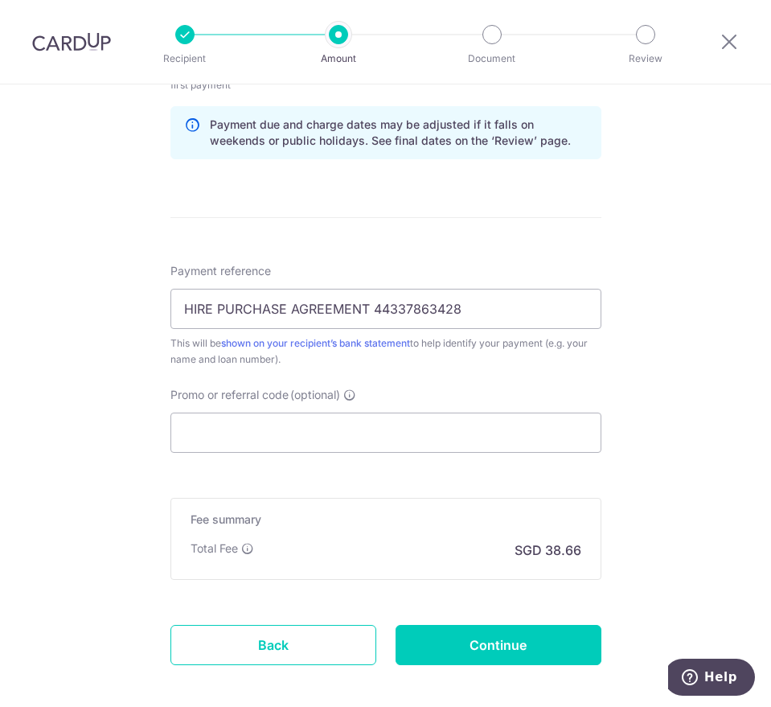
scroll to position [922, 0]
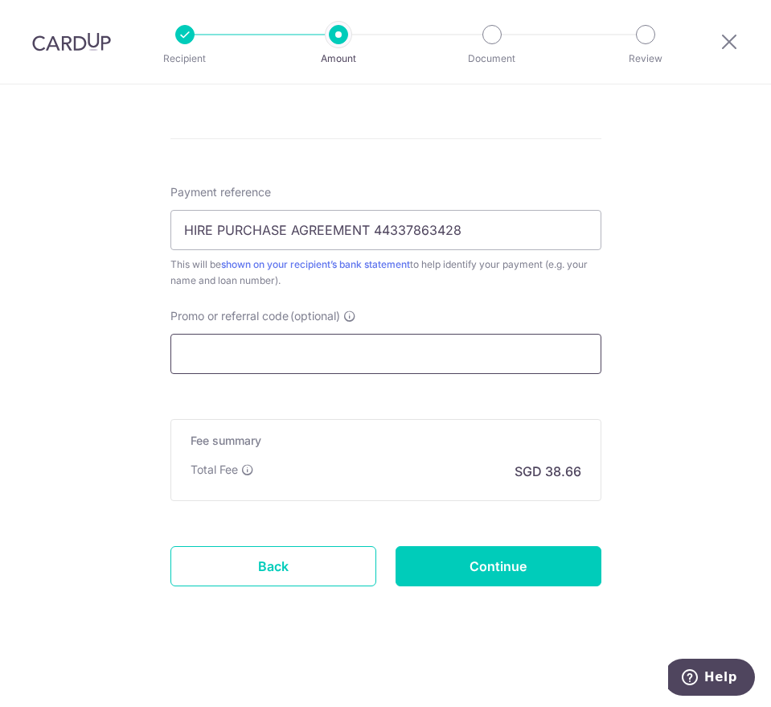
click at [226, 359] on input "Promo or referral code (optional)" at bounding box center [386, 354] width 431 height 40
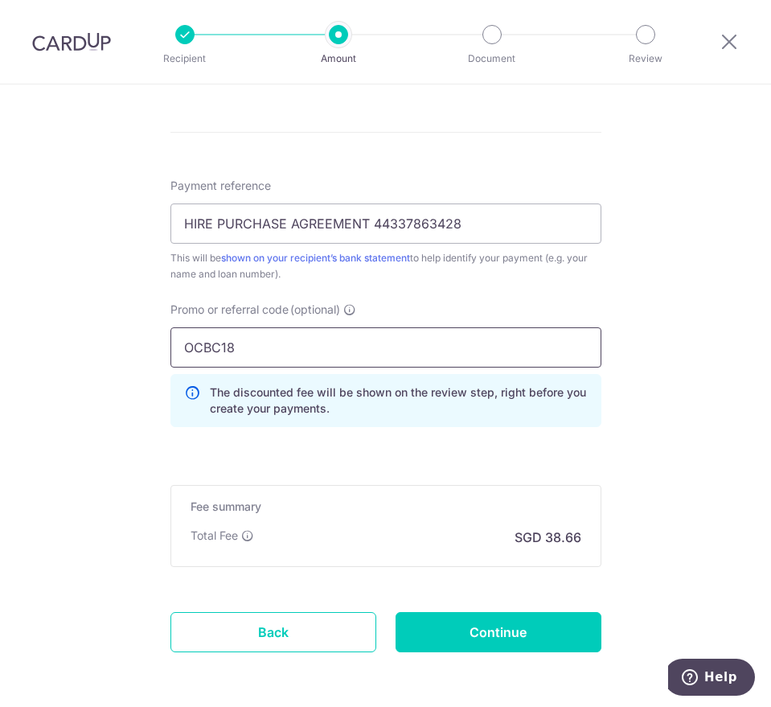
scroll to position [994, 0]
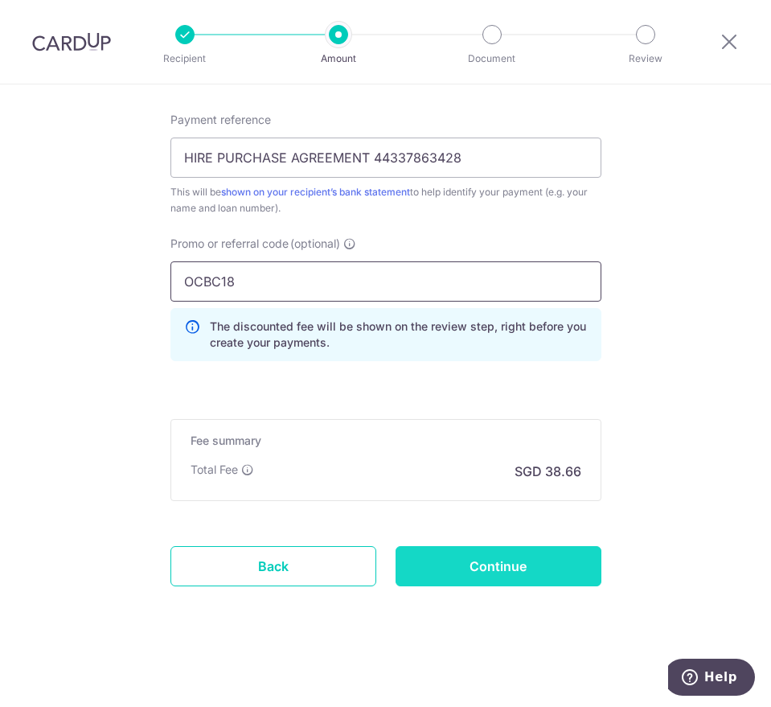
type input "OCBC18"
click at [511, 577] on input "Continue" at bounding box center [499, 566] width 206 height 40
type input "Create Schedule"
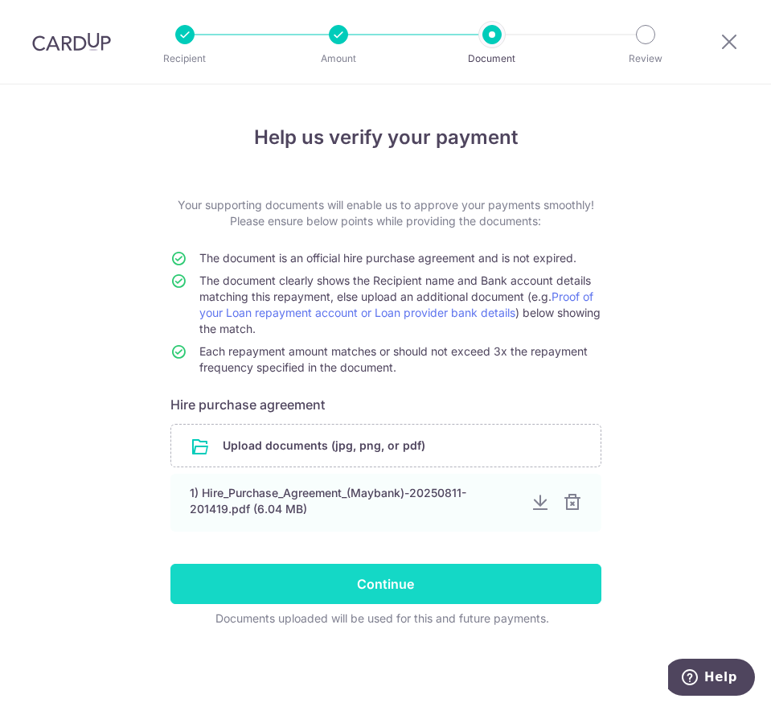
click at [497, 595] on input "Continue" at bounding box center [386, 584] width 431 height 40
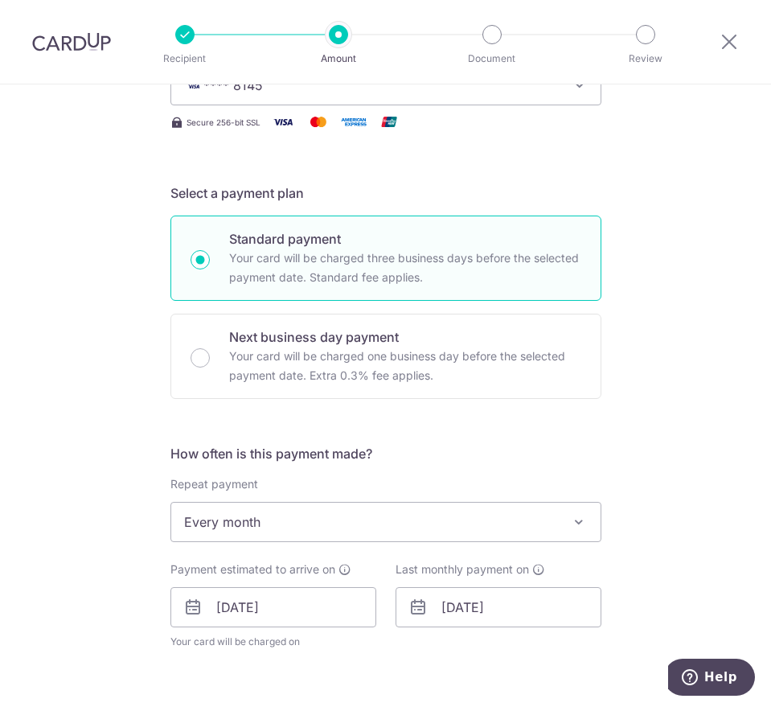
scroll to position [302, 0]
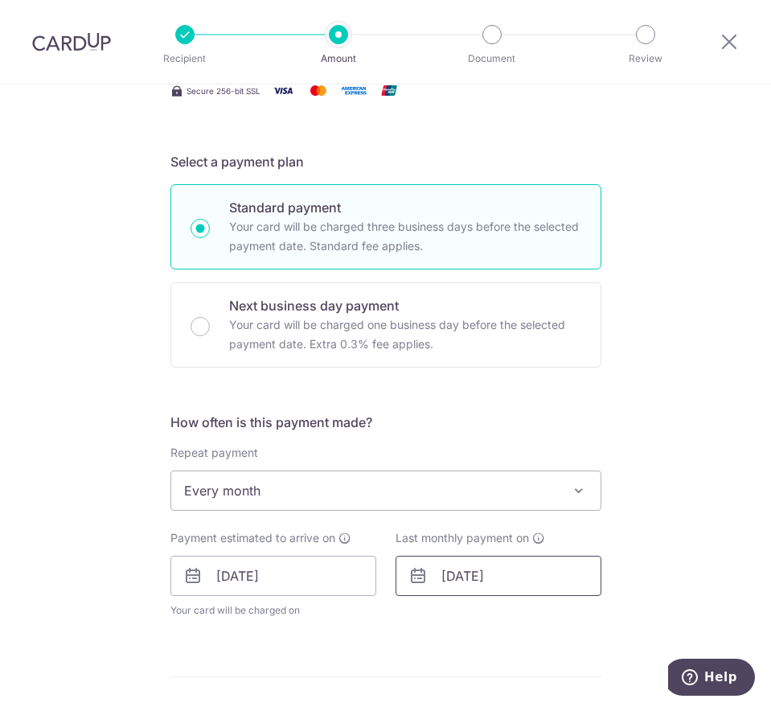
click at [465, 575] on input "04/04/2026" at bounding box center [499, 576] width 206 height 40
click at [495, 619] on select "Jan Feb Mar Apr May Jun Jul Aug Sep Oct Nov Dec" at bounding box center [487, 619] width 43 height 13
click at [525, 692] on link "4" at bounding box center [525, 690] width 26 height 26
type input "04/03/2026"
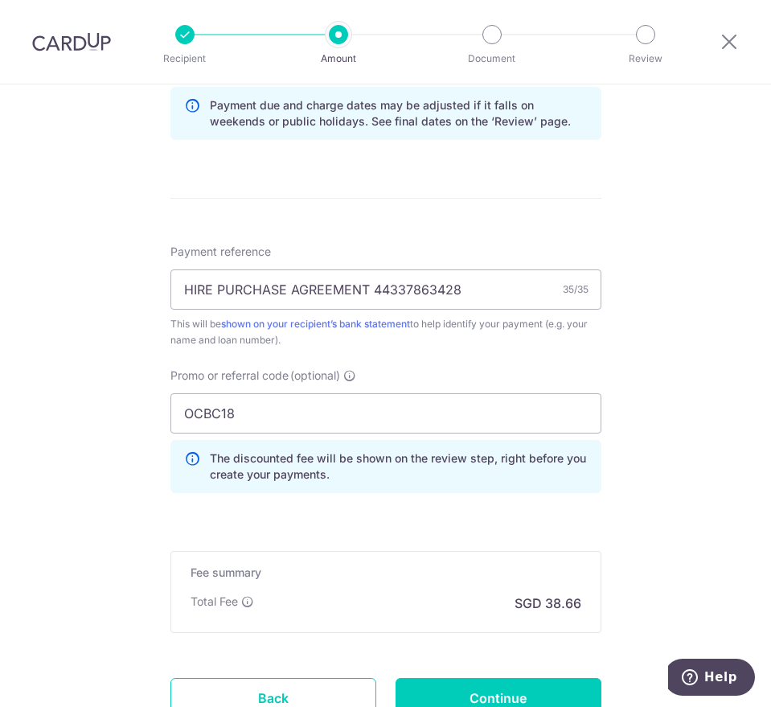
scroll to position [947, 0]
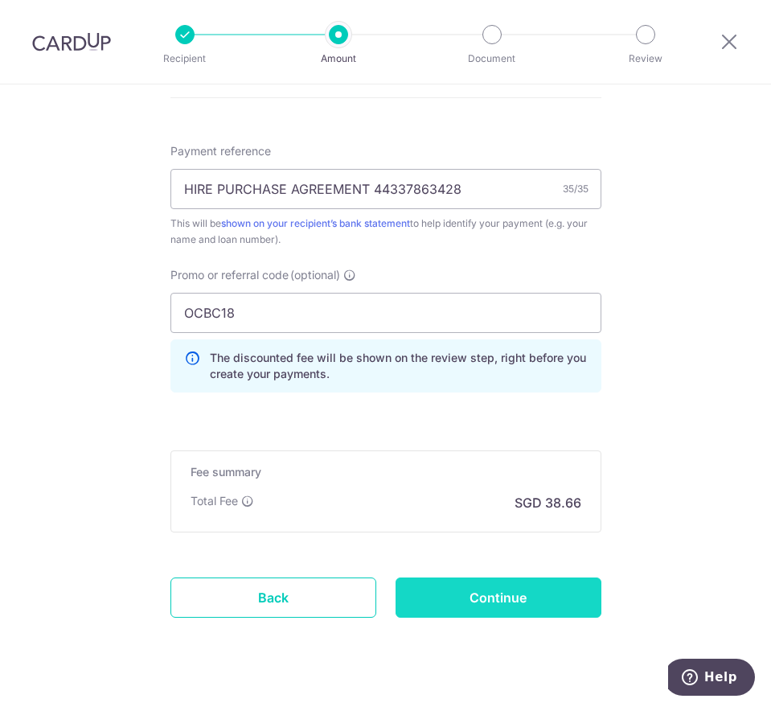
click at [508, 608] on input "Continue" at bounding box center [499, 598] width 206 height 40
type input "Update Schedule"
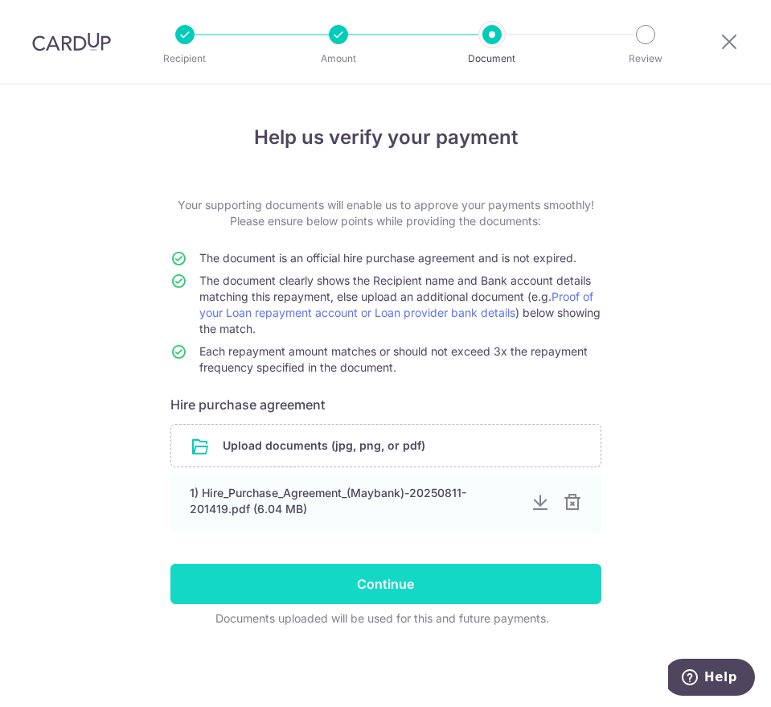
click at [496, 600] on input "Continue" at bounding box center [386, 584] width 431 height 40
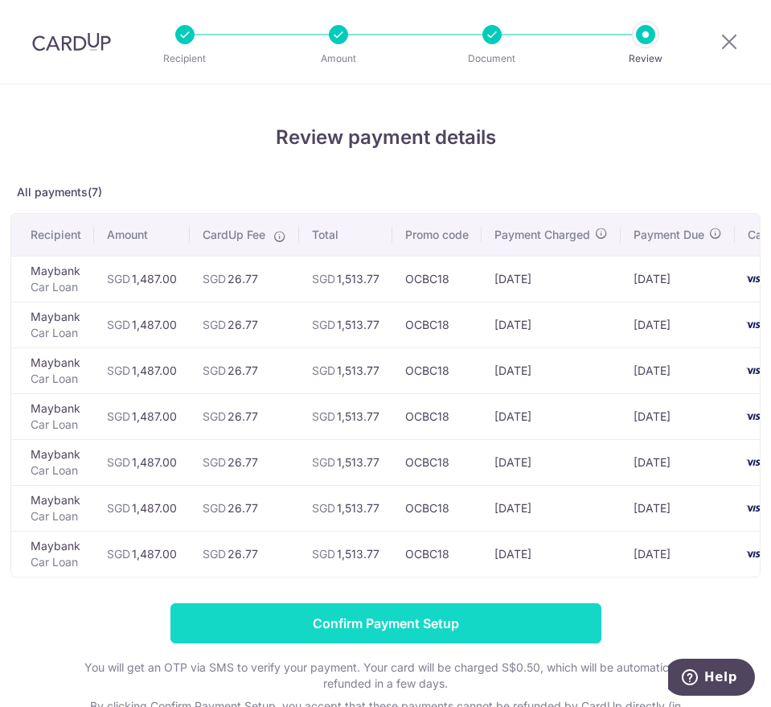
click at [411, 637] on input "Confirm Payment Setup" at bounding box center [386, 623] width 431 height 40
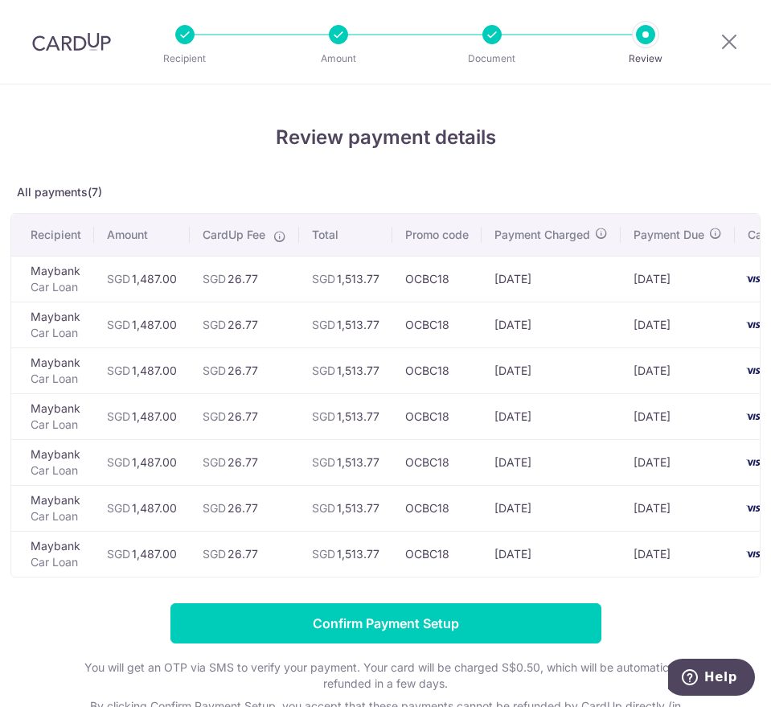
click at [411, 637] on form "Confirm Payment Setup You will get an OTP via SMS to verify your payment. Your …" at bounding box center [385, 674] width 750 height 143
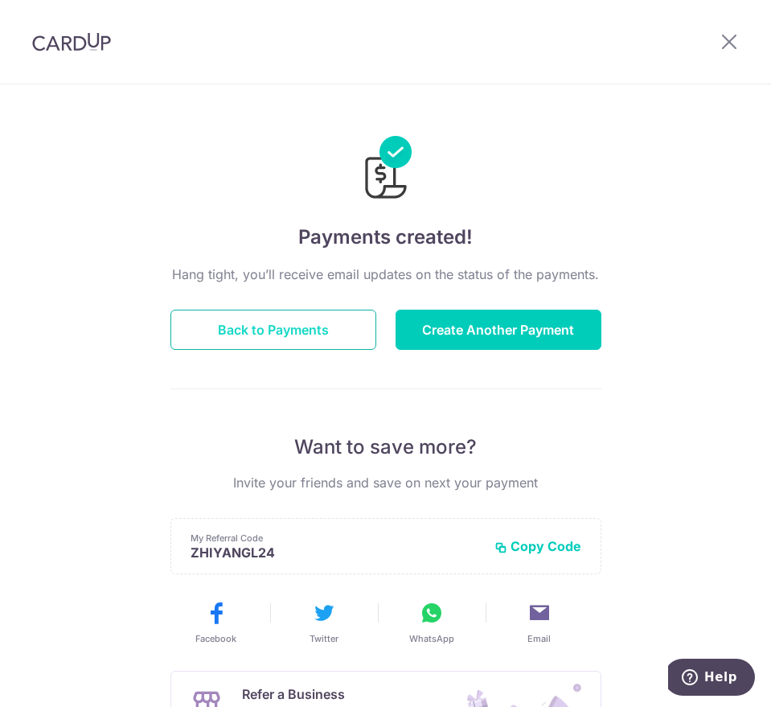
click at [289, 320] on button "Back to Payments" at bounding box center [274, 330] width 206 height 40
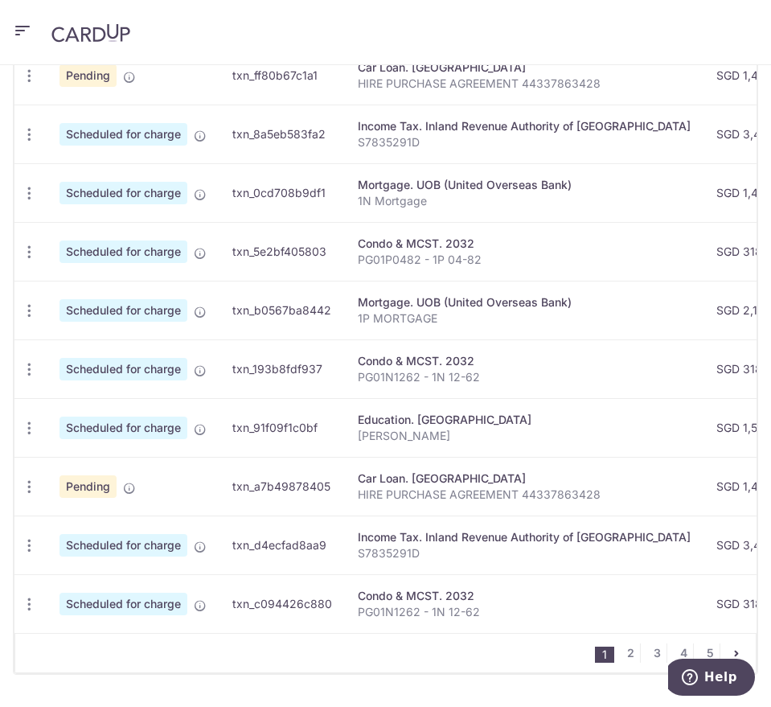
scroll to position [101, 0]
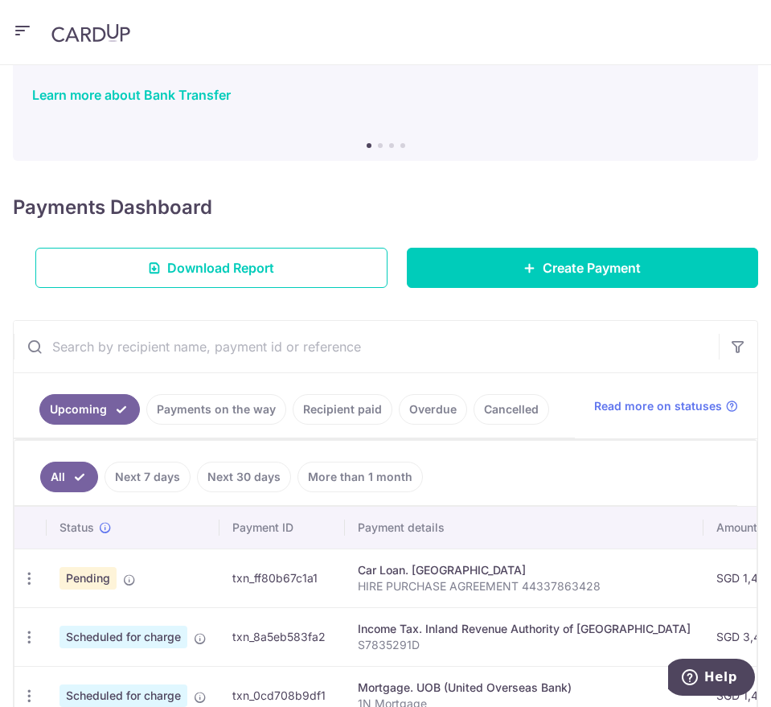
click at [179, 364] on input "text" at bounding box center [366, 346] width 705 height 51
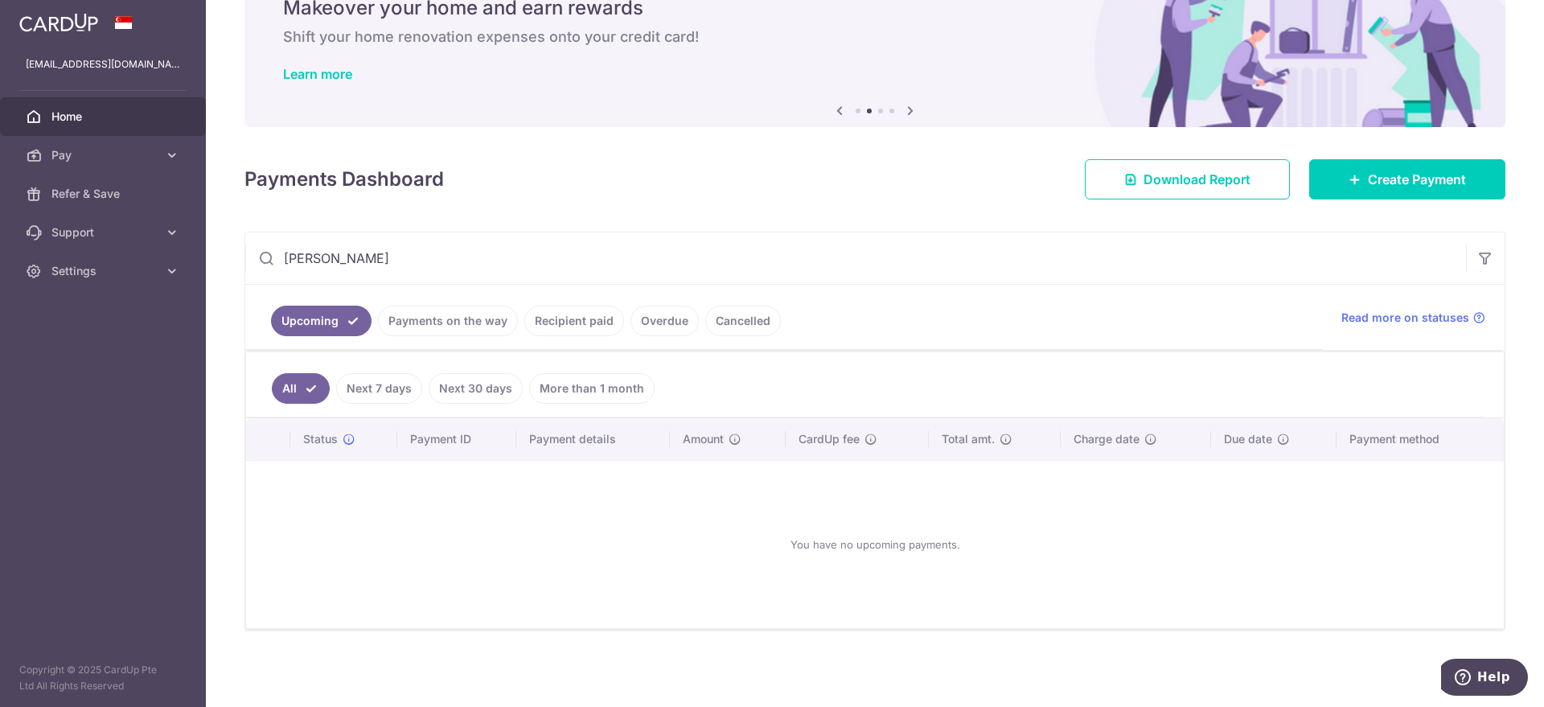
scroll to position [60, 0]
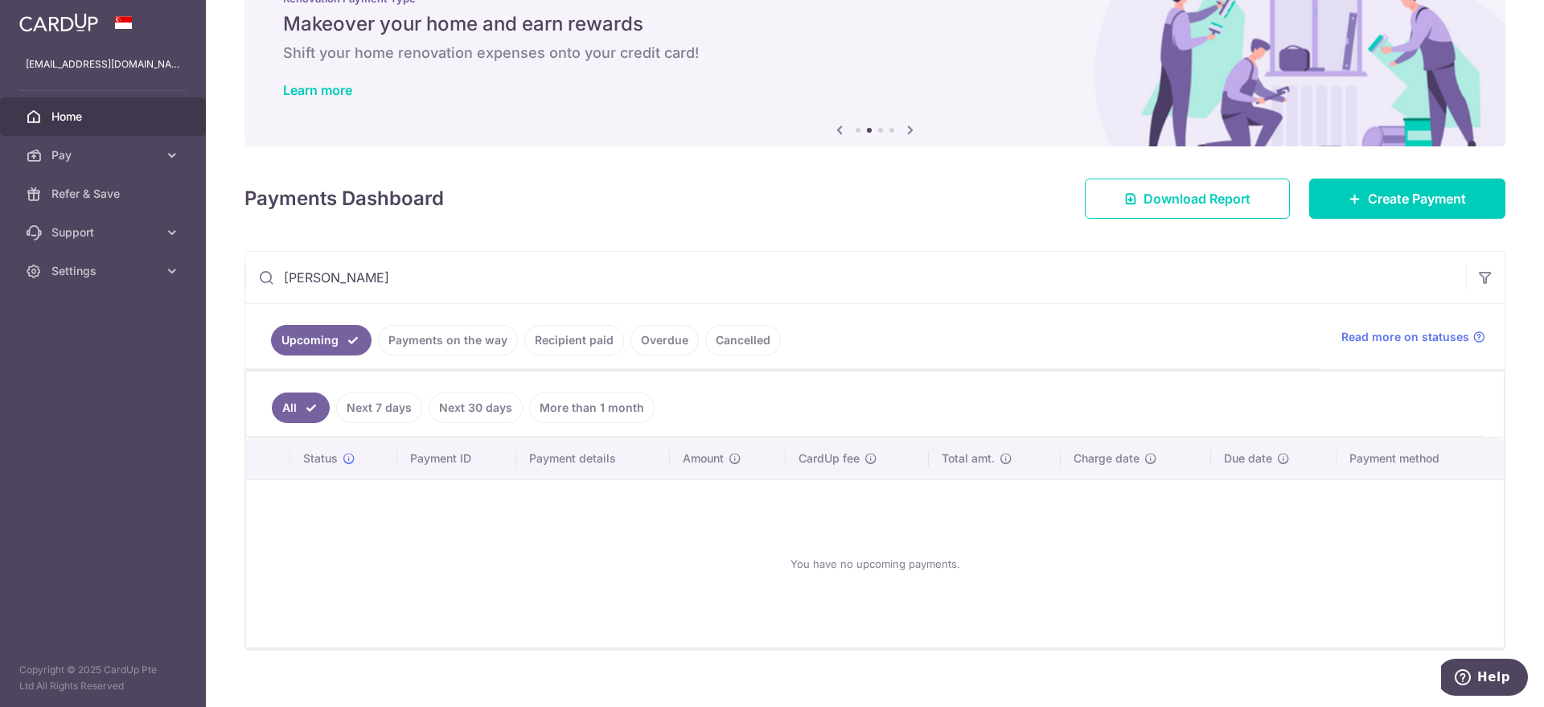
type input "[PERSON_NAME]"
click at [722, 341] on link "Cancelled" at bounding box center [743, 340] width 76 height 31
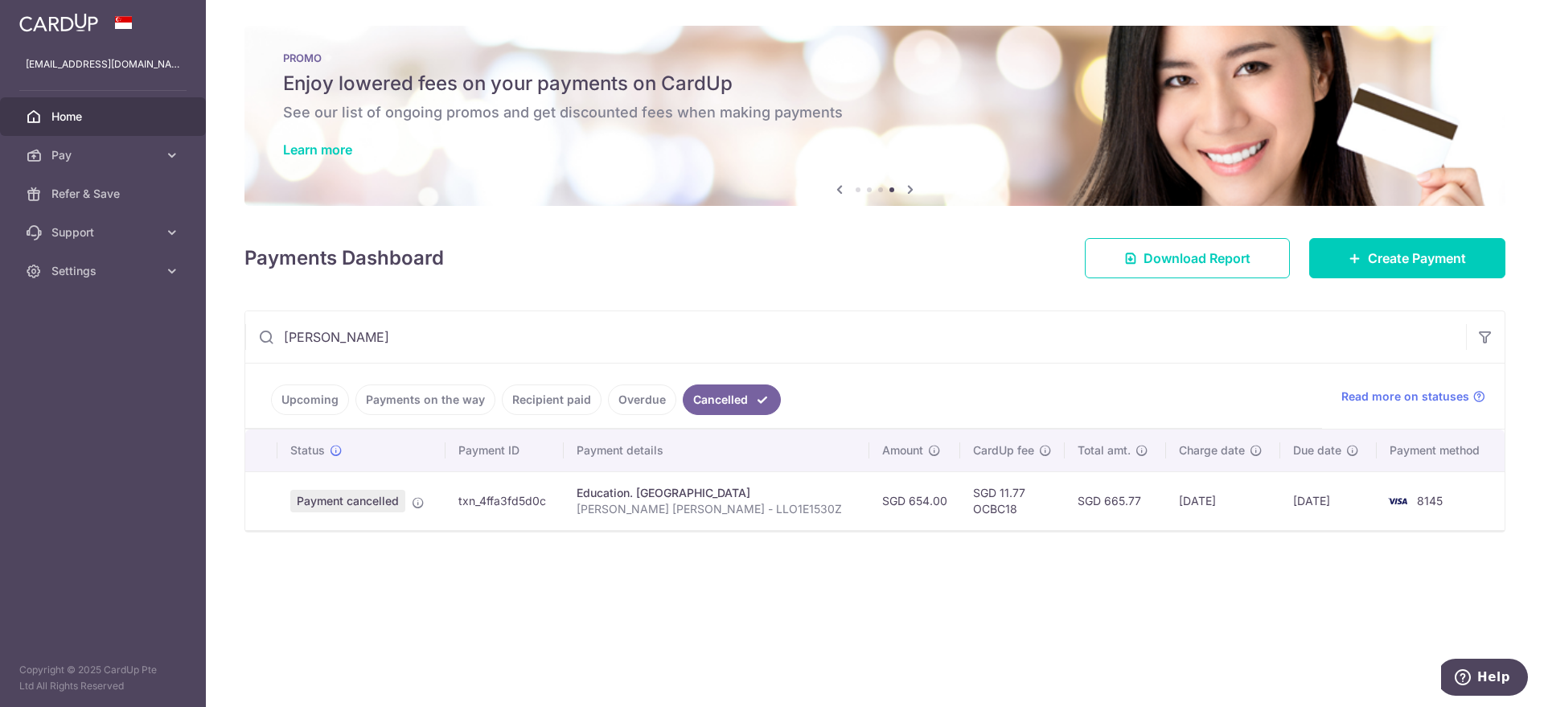
click at [302, 401] on link "Upcoming" at bounding box center [310, 399] width 78 height 31
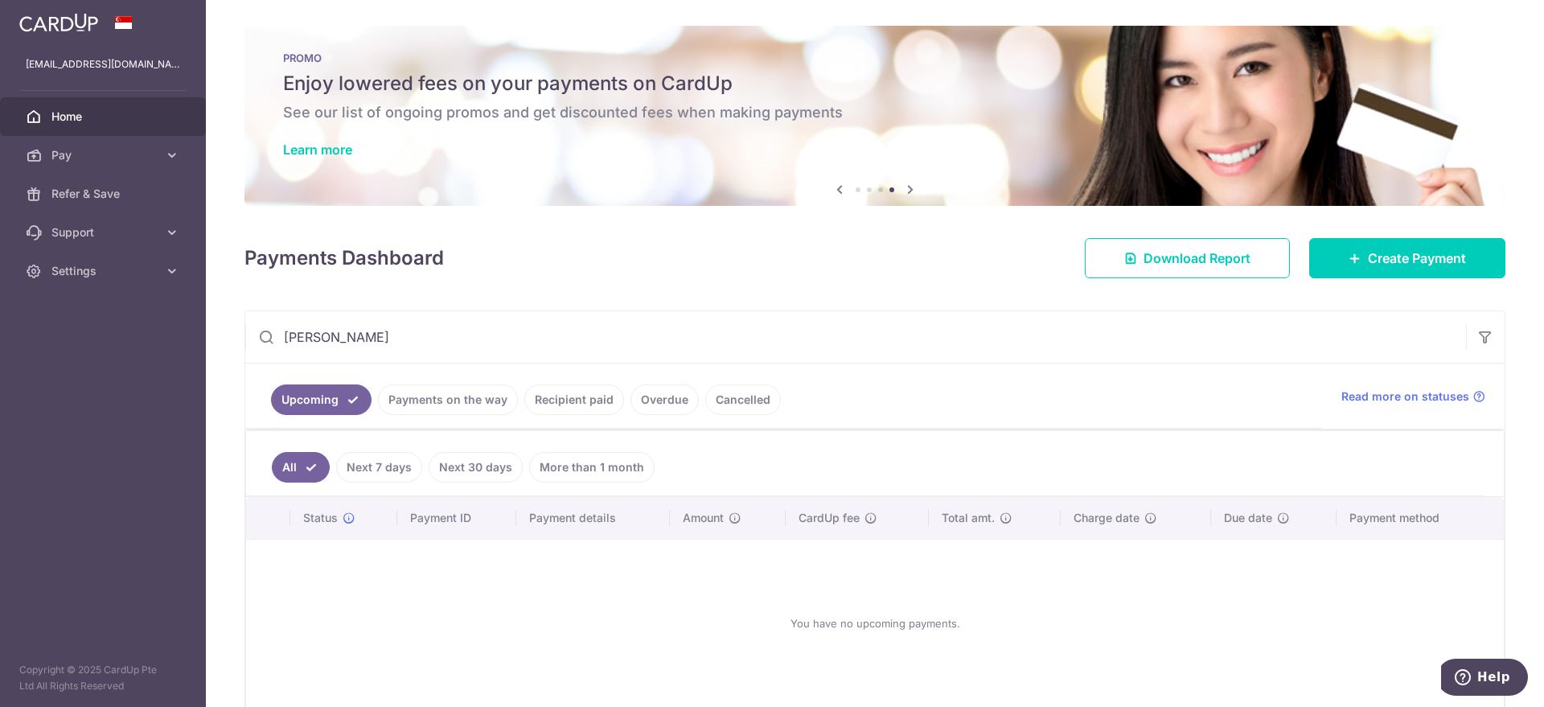
click at [448, 409] on link "Payments on the way" at bounding box center [448, 399] width 140 height 31
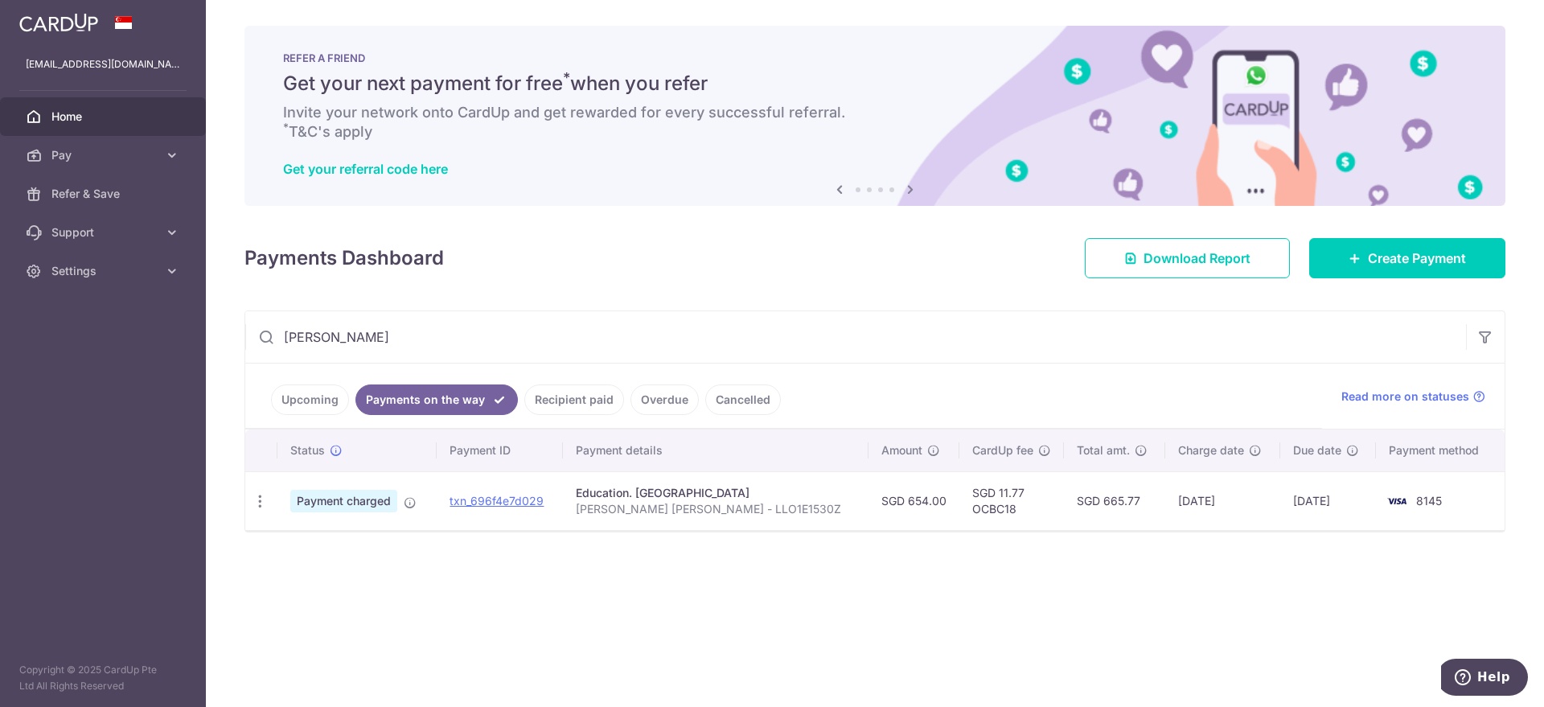
click at [570, 403] on link "Recipient paid" at bounding box center [574, 399] width 100 height 31
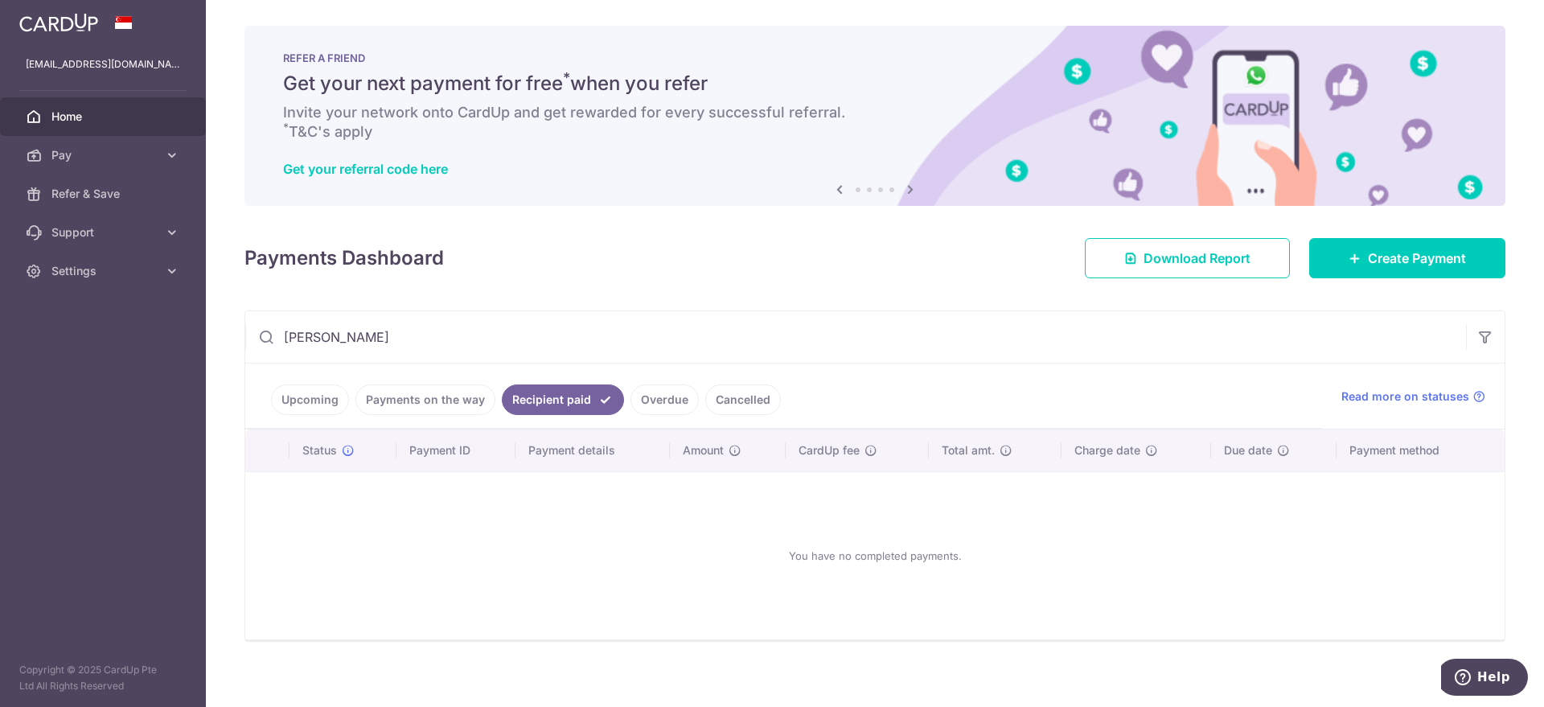
click at [676, 403] on link "Overdue" at bounding box center [665, 399] width 68 height 31
click at [721, 402] on link "Cancelled" at bounding box center [743, 399] width 76 height 31
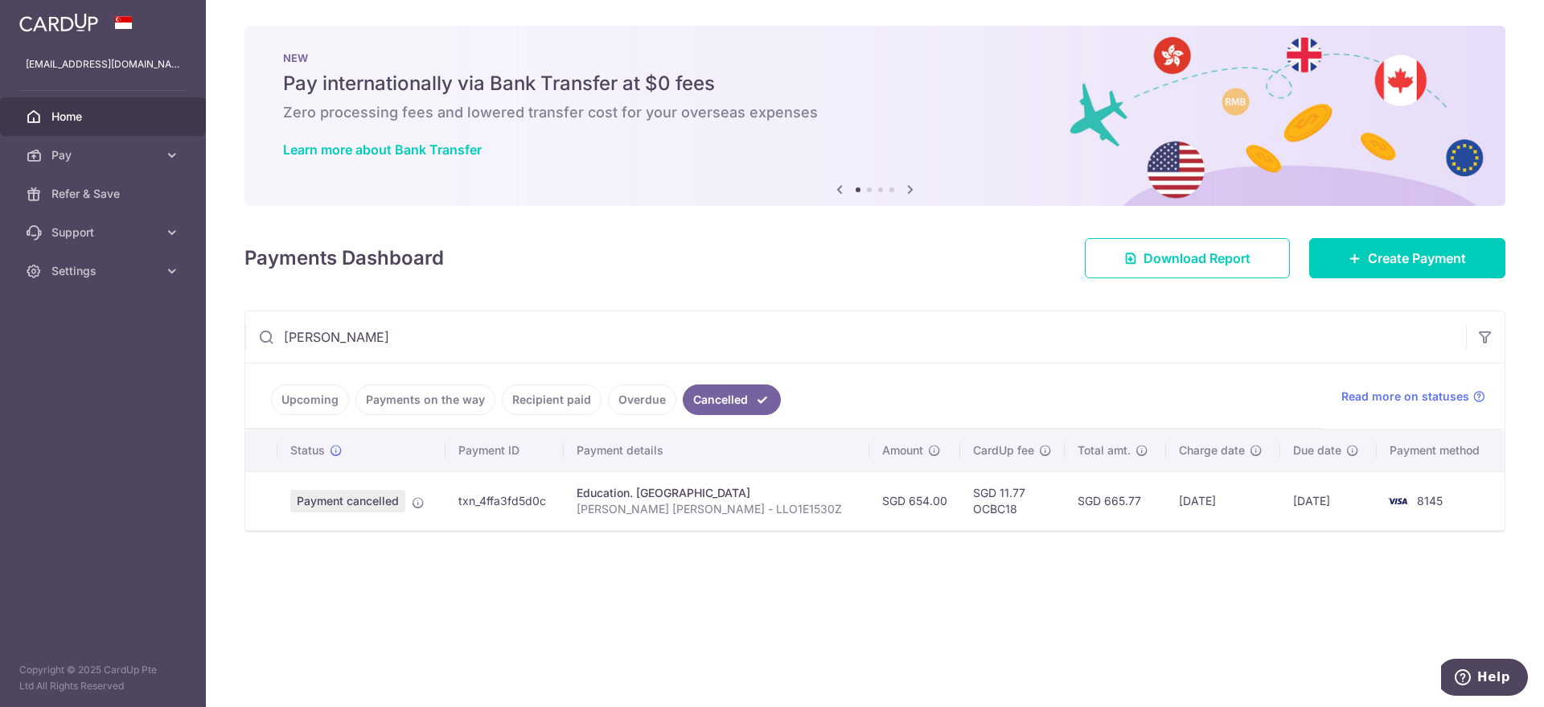
click at [305, 399] on link "Upcoming" at bounding box center [310, 399] width 78 height 31
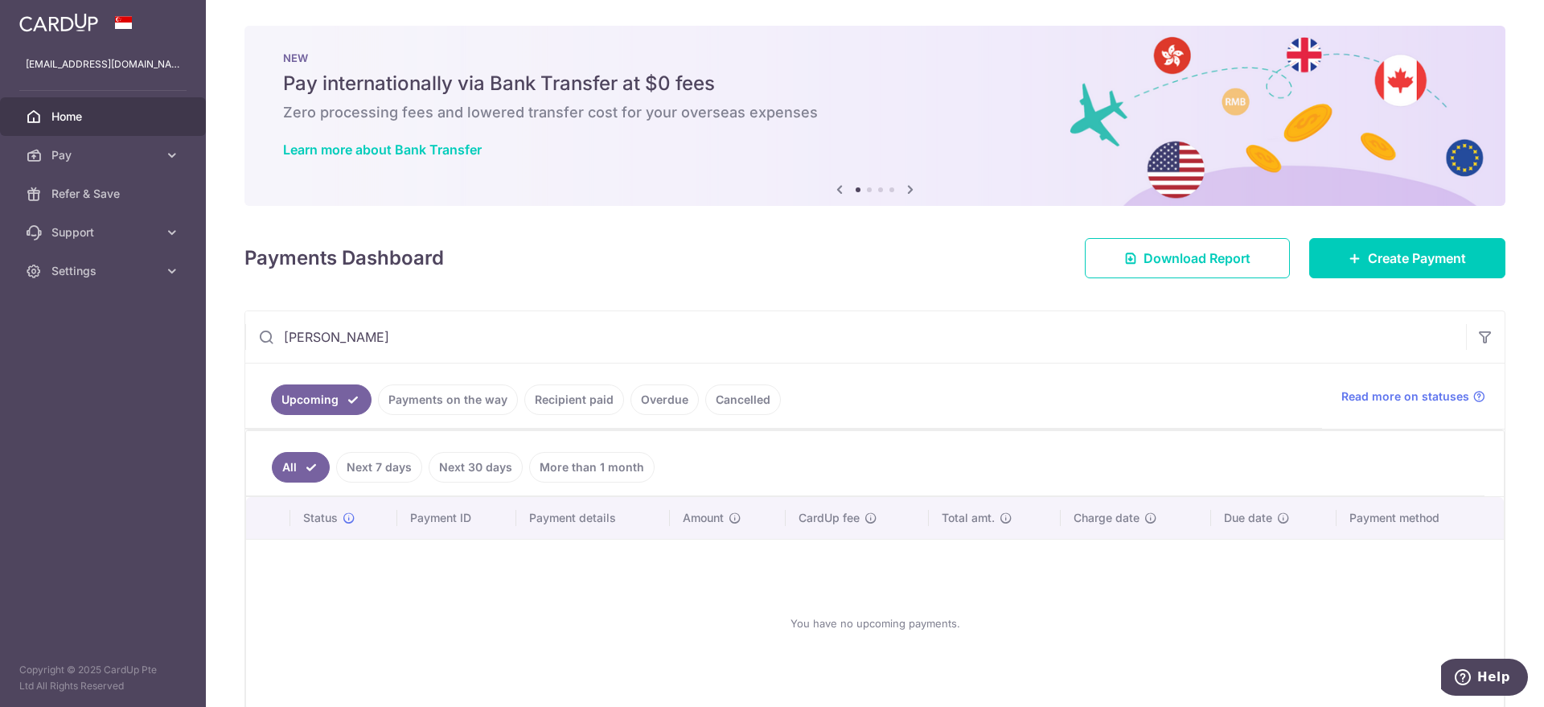
scroll to position [79, 0]
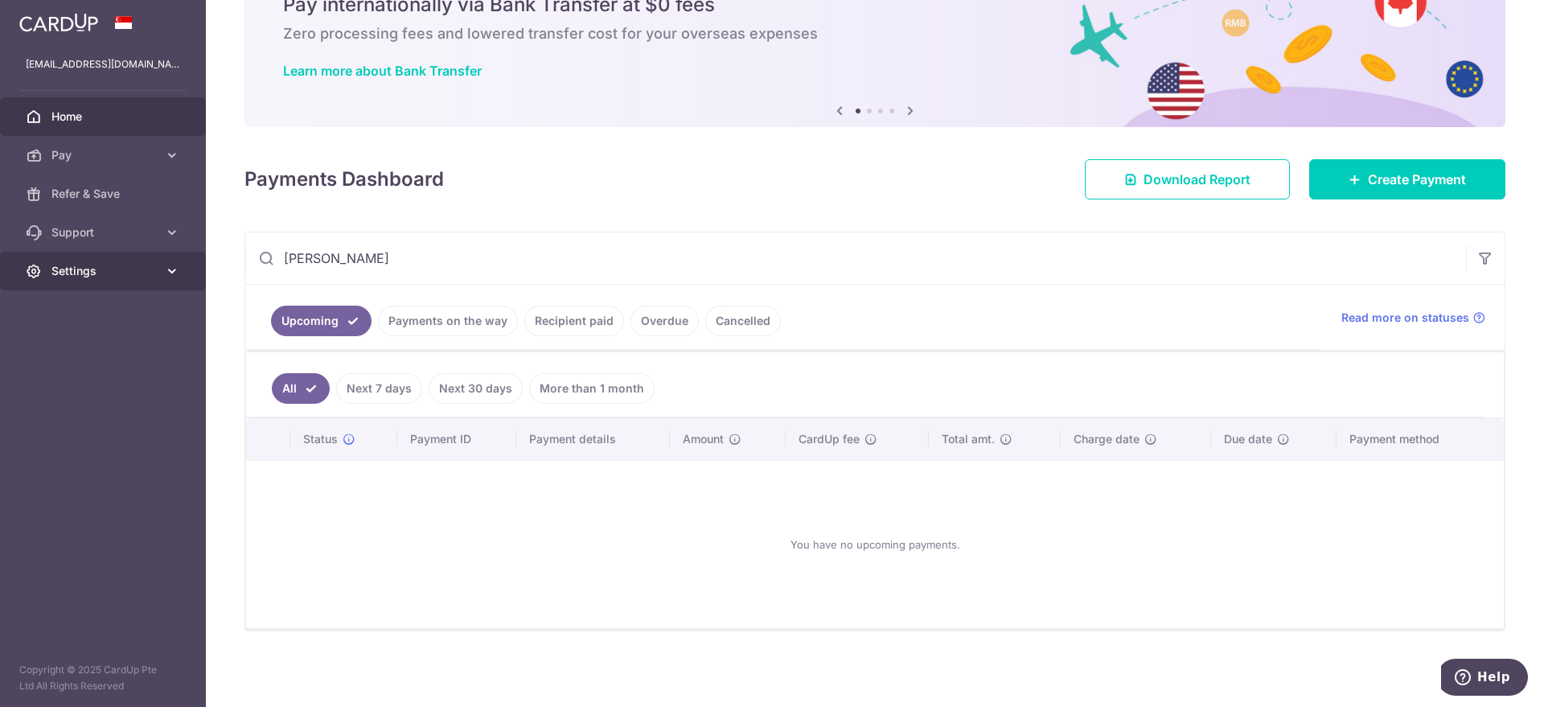
drag, startPoint x: 339, startPoint y: 261, endPoint x: 164, endPoint y: 255, distance: 175.5
click at [164, 255] on main "[EMAIL_ADDRESS][DOMAIN_NAME] Home Pay Payments Recipients Cards Refer & Save Su…" at bounding box center [772, 353] width 1544 height 707
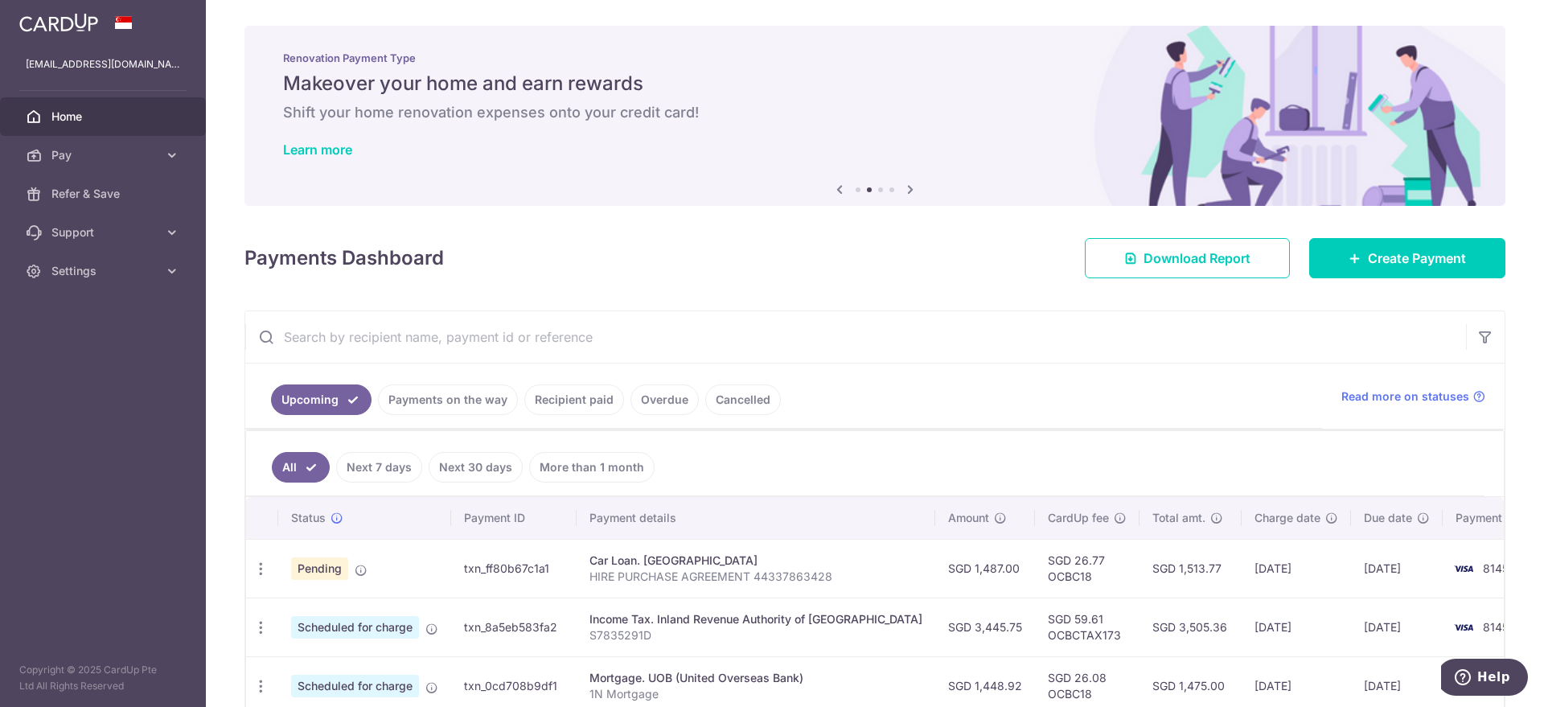
scroll to position [536, 0]
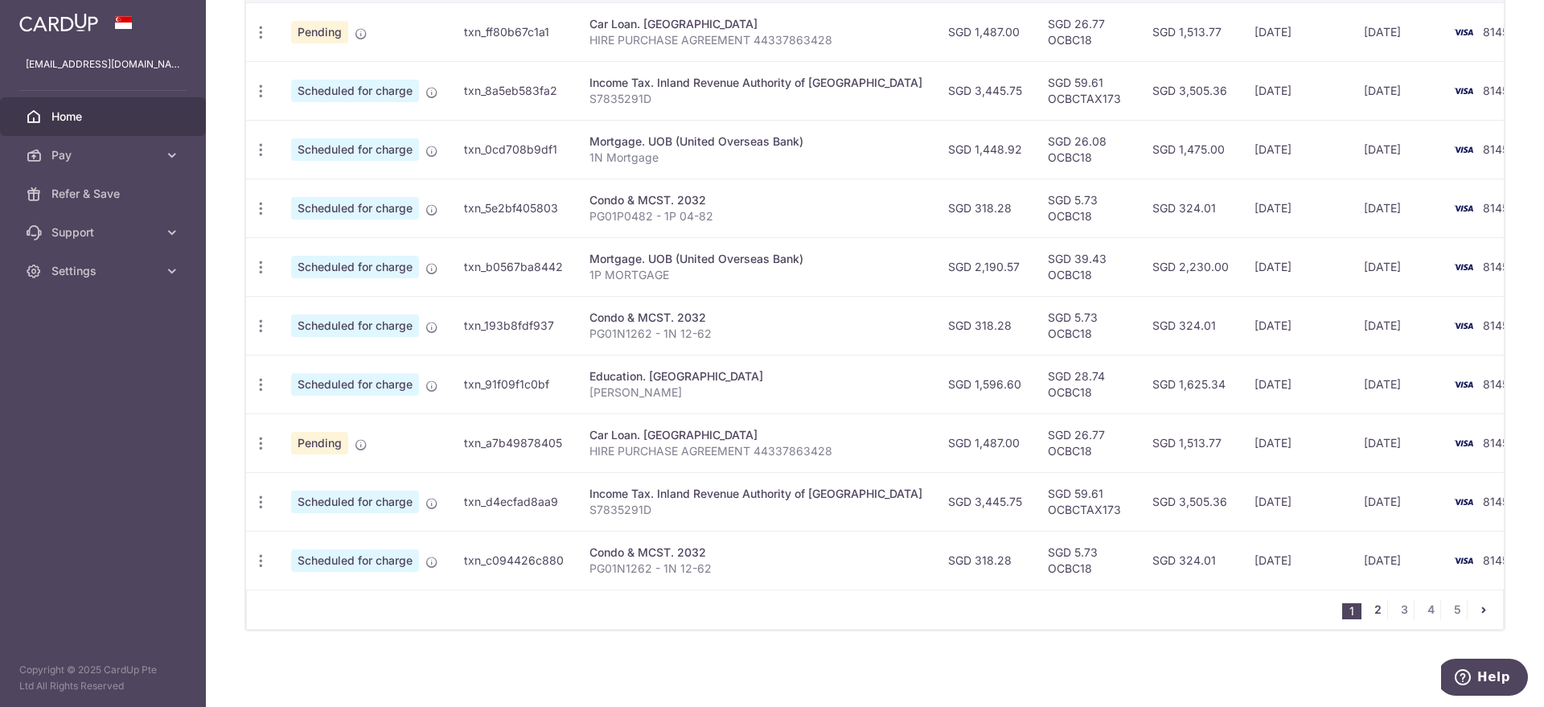
click at [771, 612] on link "2" at bounding box center [1377, 609] width 19 height 19
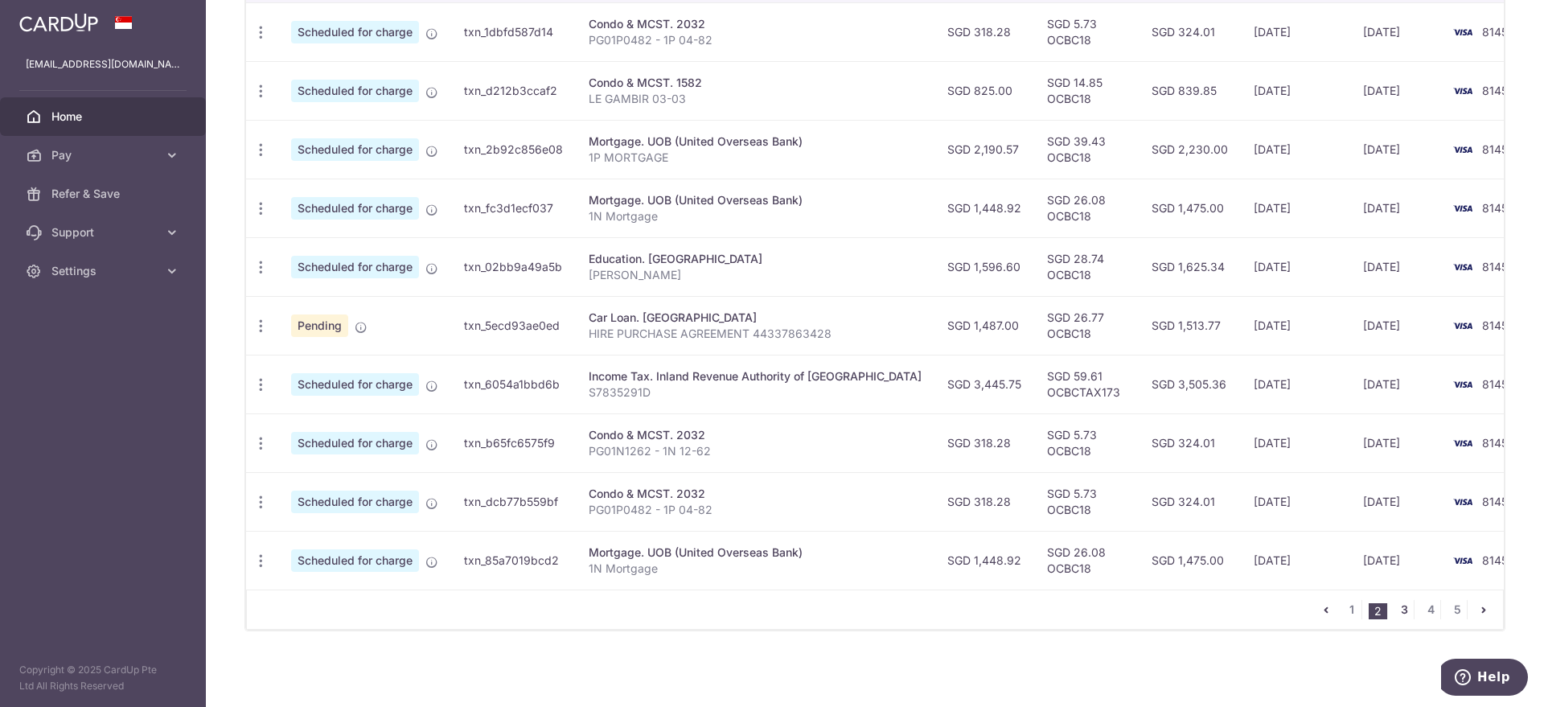
click at [771, 610] on link "3" at bounding box center [1404, 609] width 19 height 19
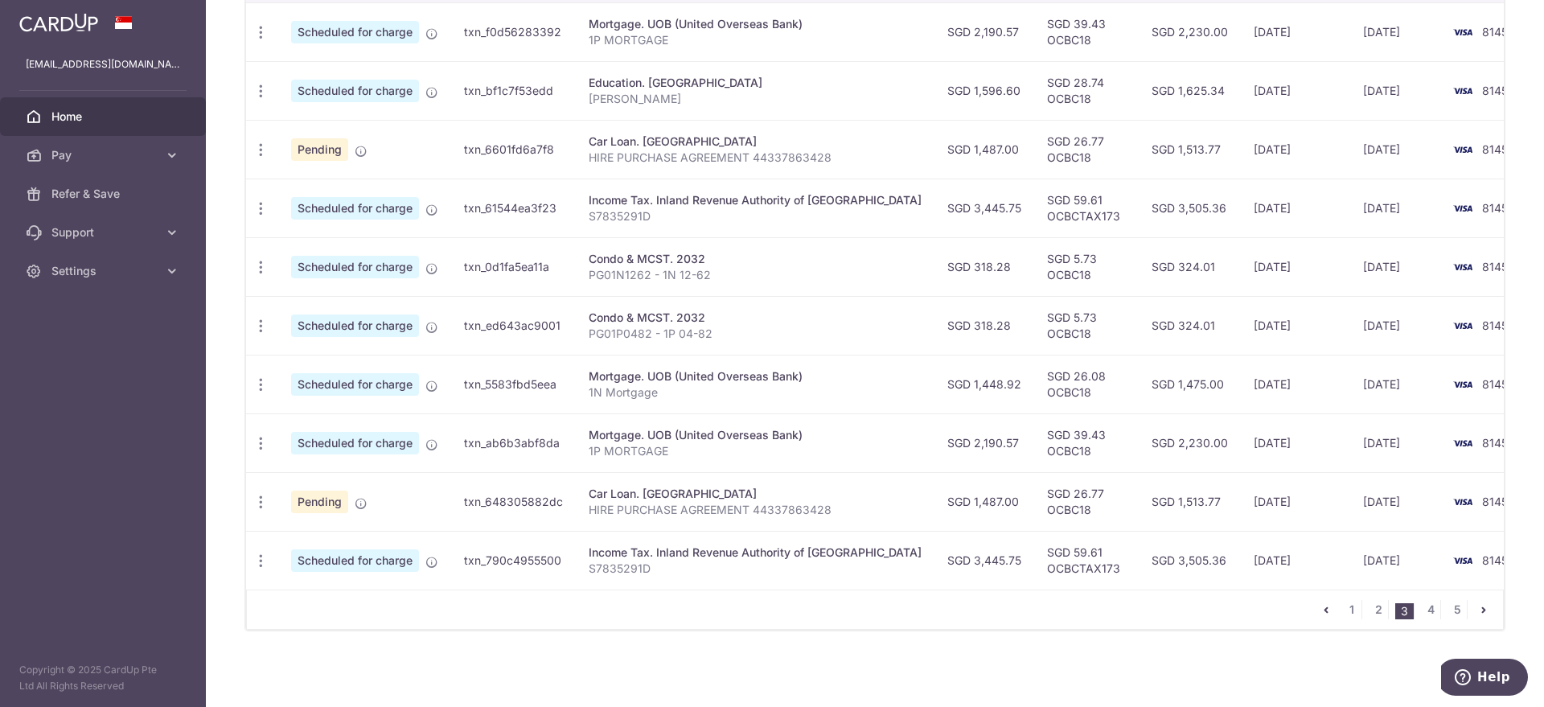
scroll to position [436, 0]
